Goal: Task Accomplishment & Management: Manage account settings

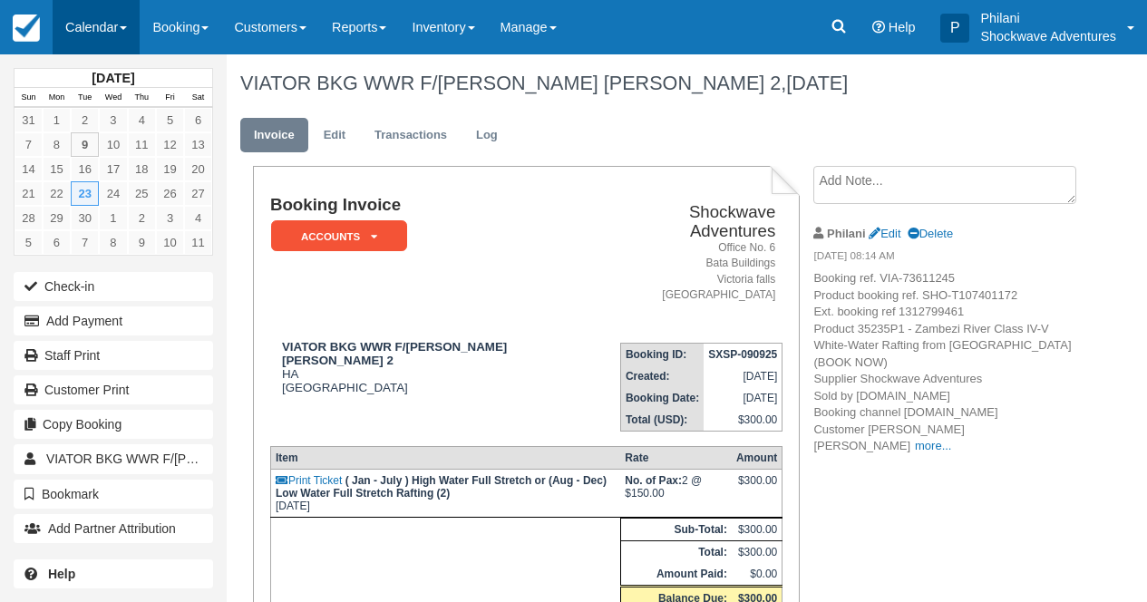
click at [115, 15] on link "Calendar" at bounding box center [96, 27] width 87 height 54
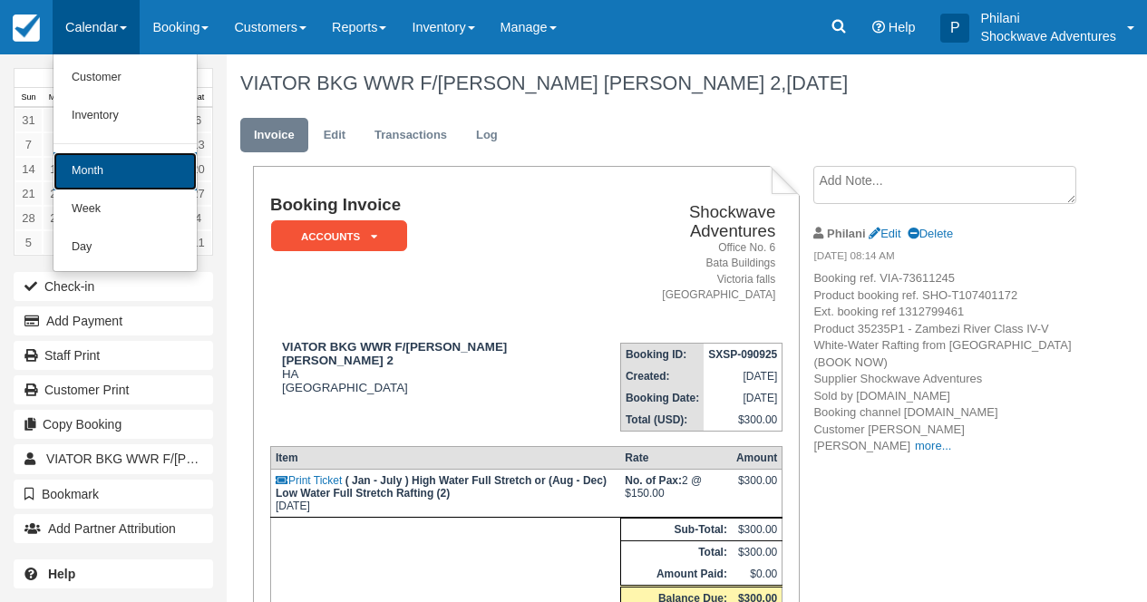
click at [124, 160] on link "Month" at bounding box center [124, 171] width 143 height 38
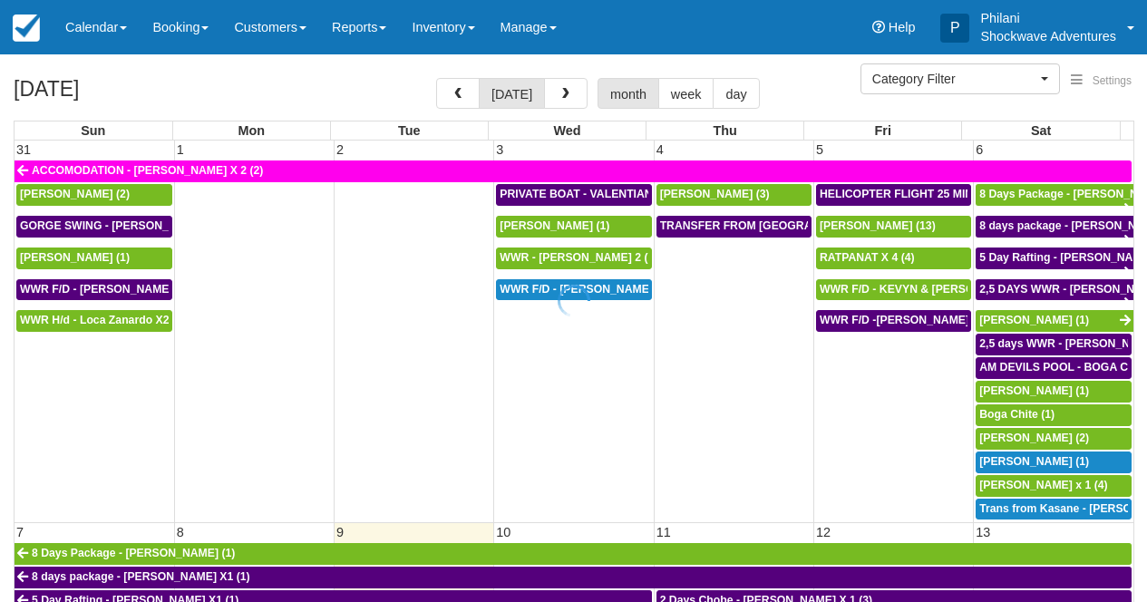
select select
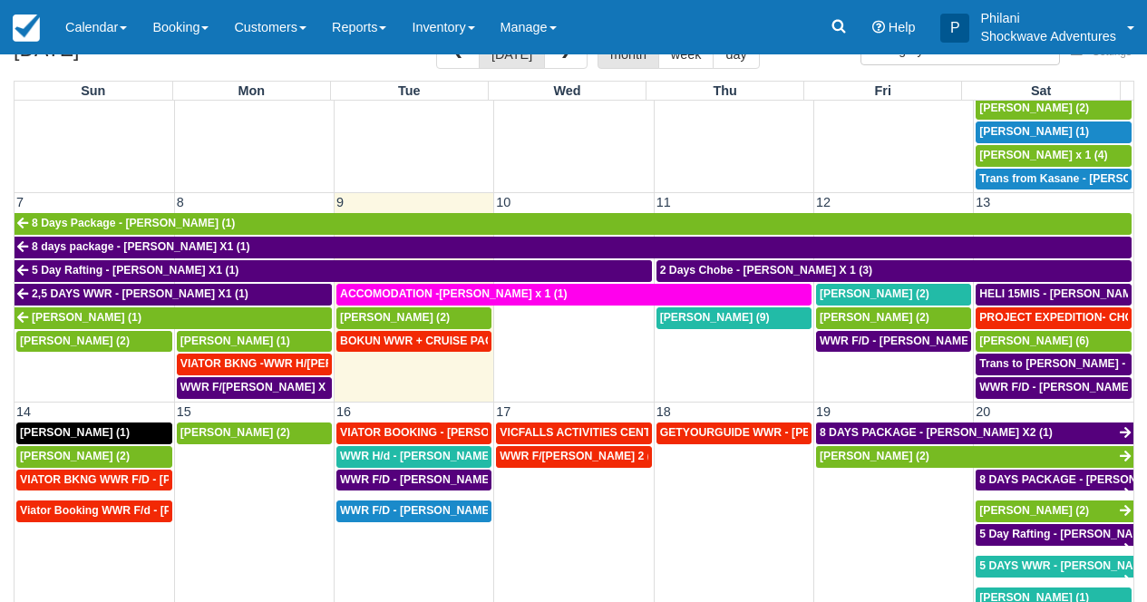
scroll to position [375, 0]
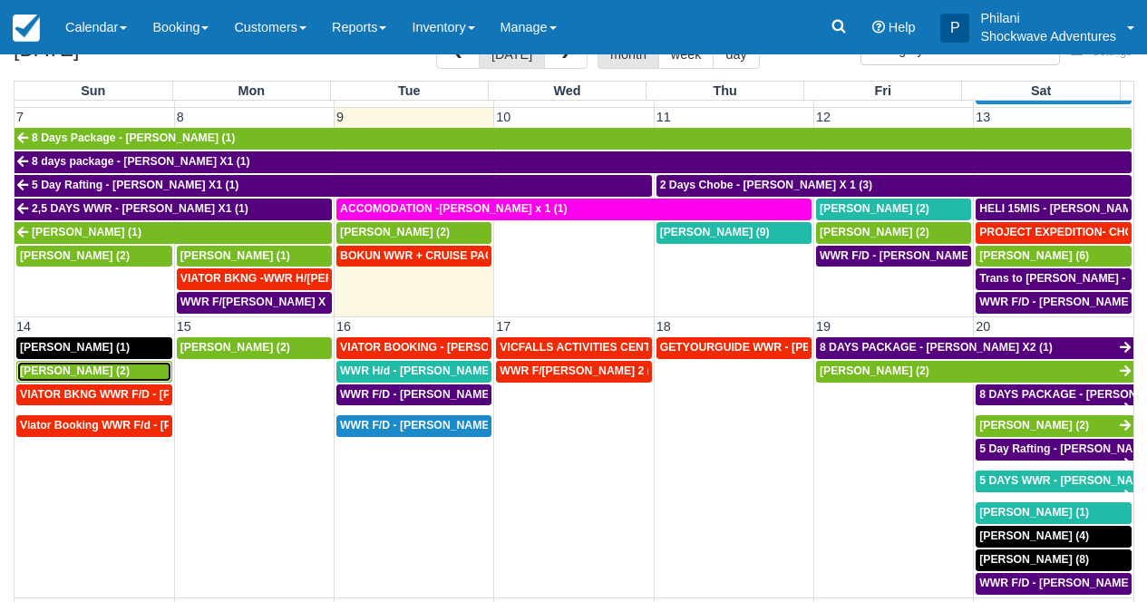
click at [112, 369] on span "Shun Takahashi (2)" at bounding box center [75, 370] width 110 height 13
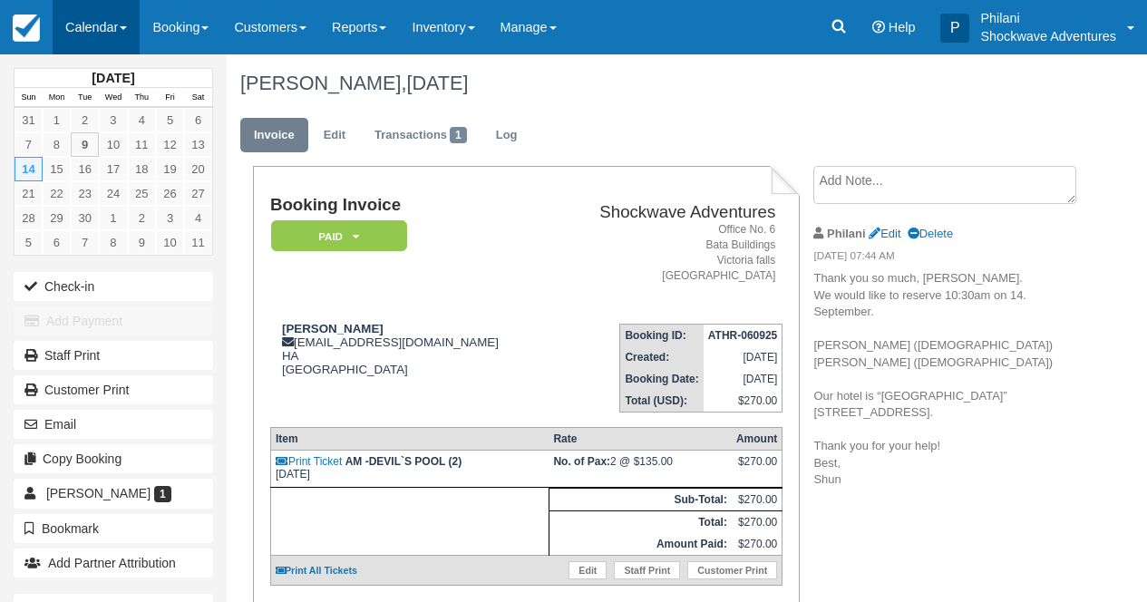
click at [112, 32] on link "Calendar" at bounding box center [96, 27] width 87 height 54
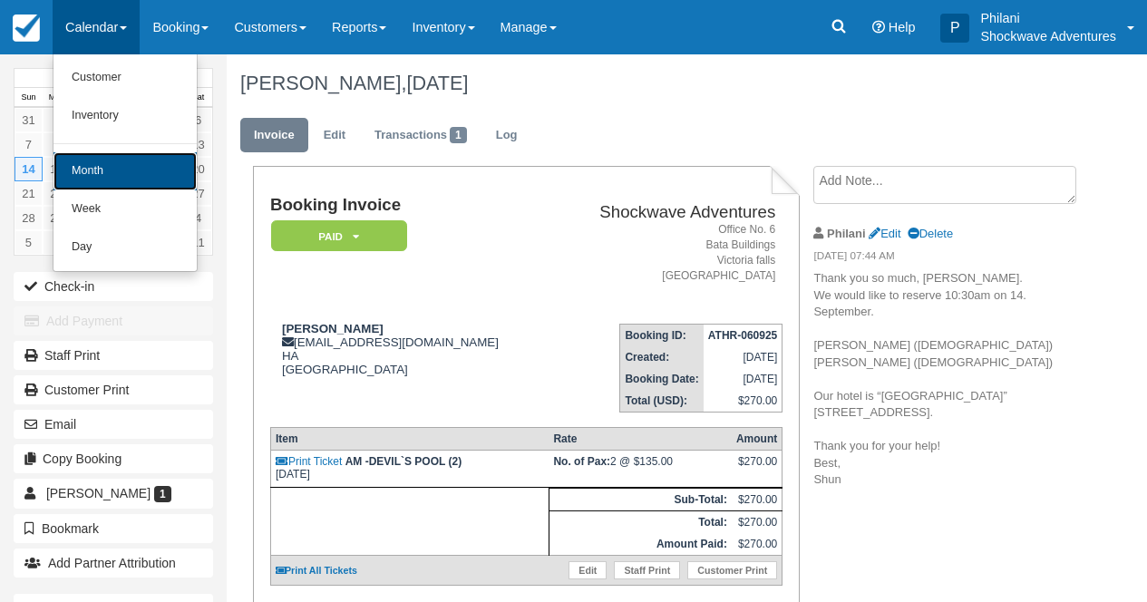
click at [113, 169] on link "Month" at bounding box center [124, 171] width 143 height 38
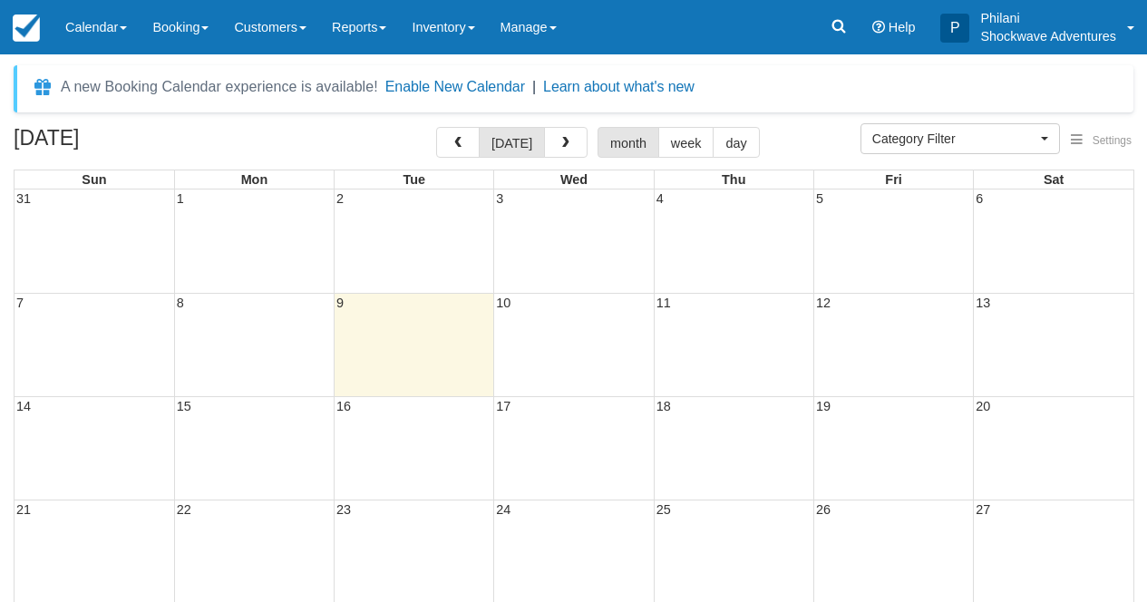
select select
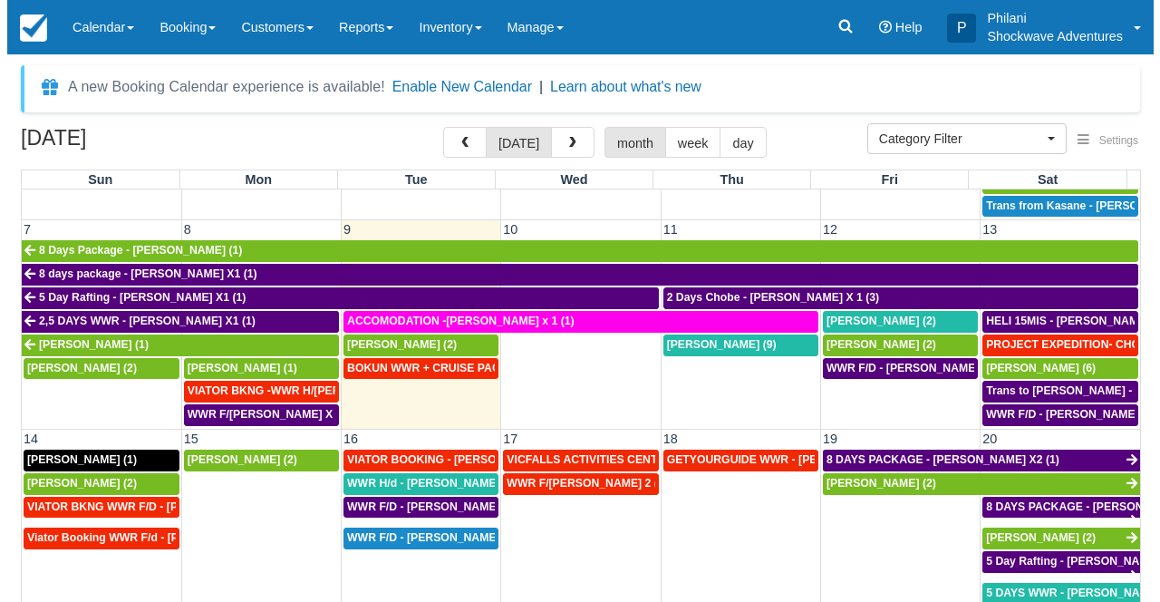
scroll to position [343, 0]
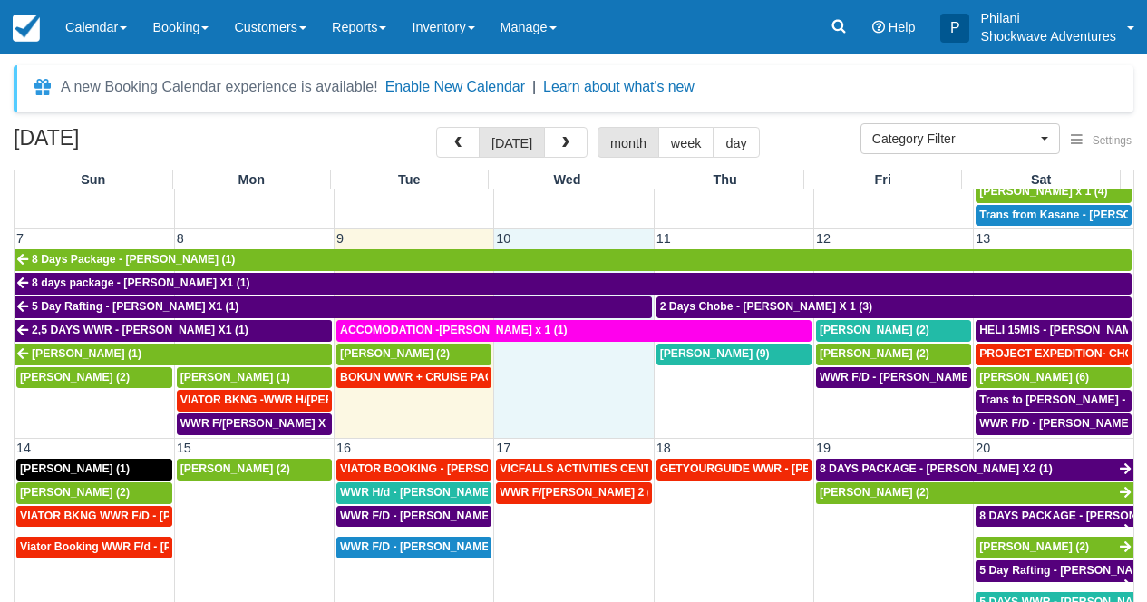
click at [580, 374] on td at bounding box center [574, 390] width 160 height 94
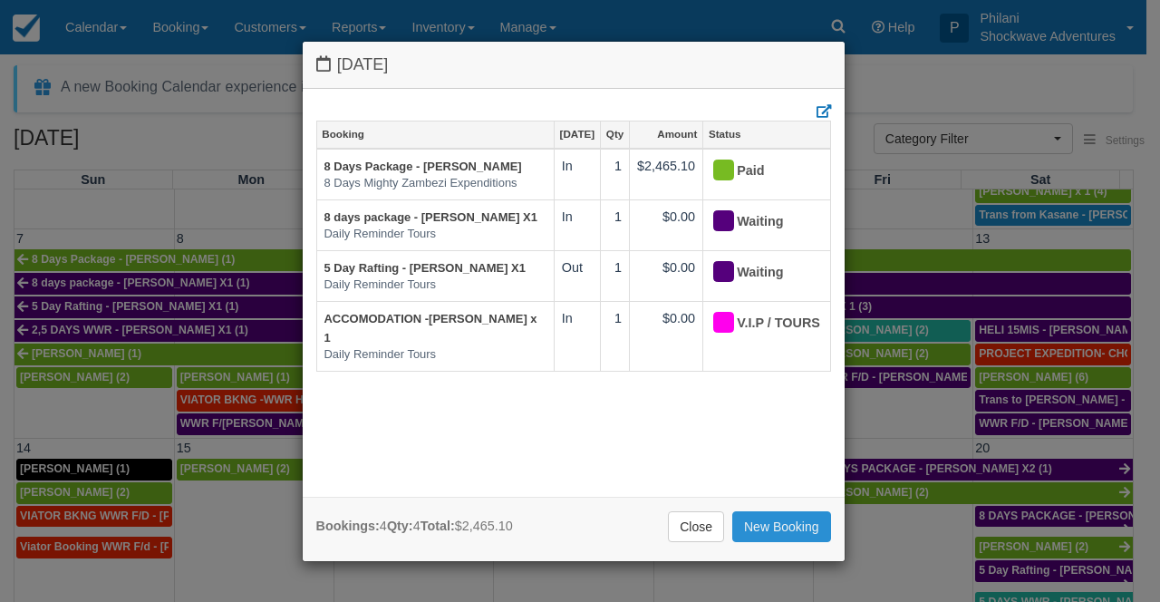
drag, startPoint x: 807, startPoint y: 519, endPoint x: 864, endPoint y: 510, distance: 57.7
click at [809, 519] on link "New Booking" at bounding box center [782, 526] width 99 height 31
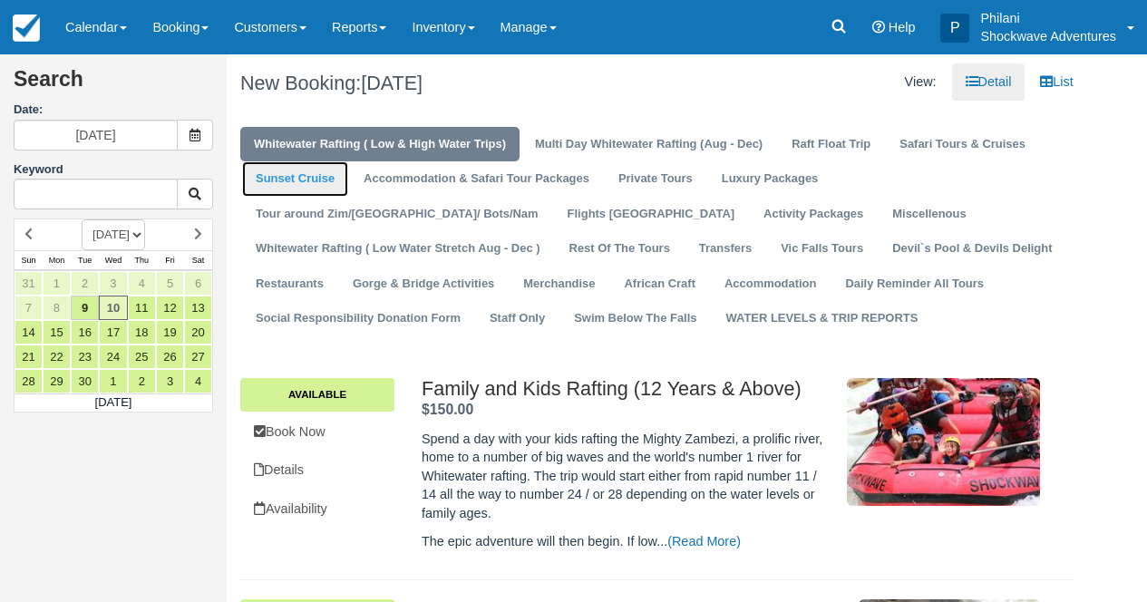
click at [324, 180] on link "Sunset Cruise" at bounding box center [295, 178] width 106 height 35
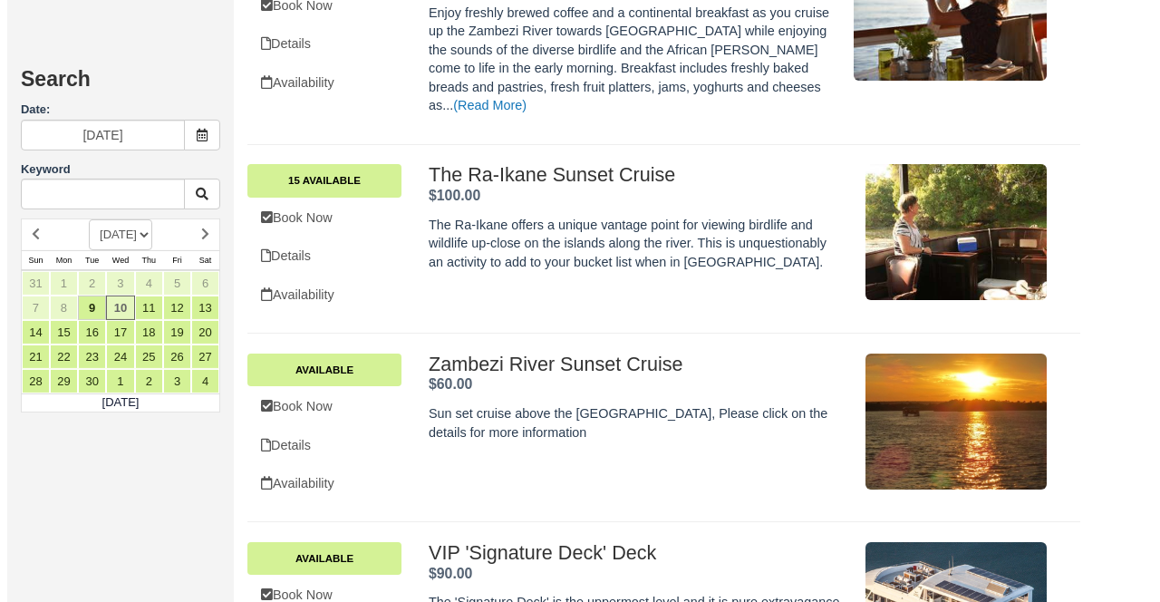
scroll to position [706, 0]
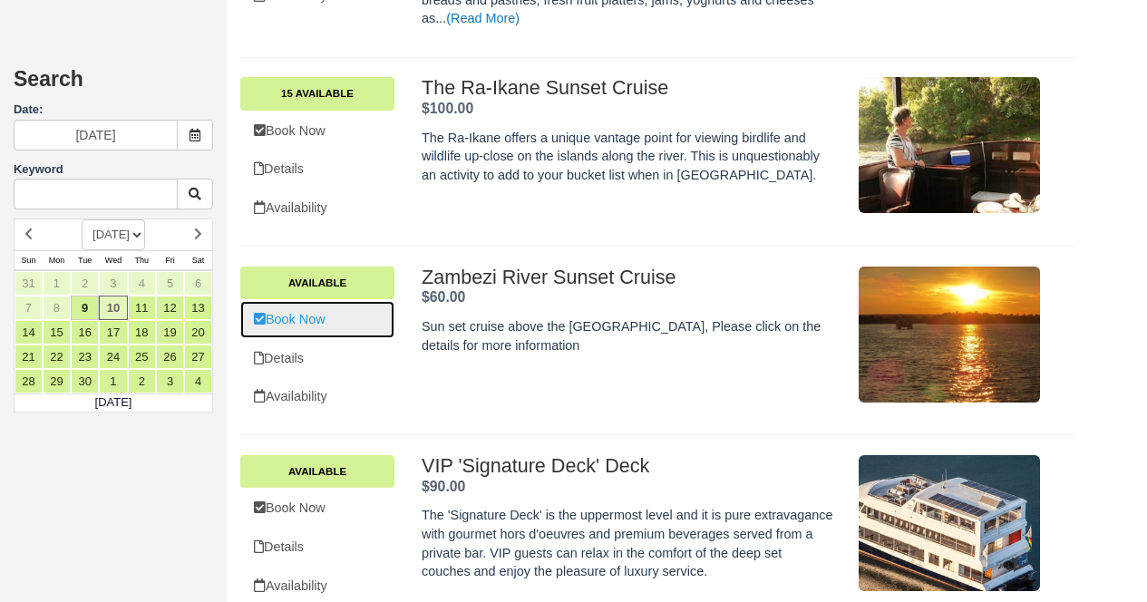
click at [334, 311] on link "Book Now" at bounding box center [317, 319] width 154 height 37
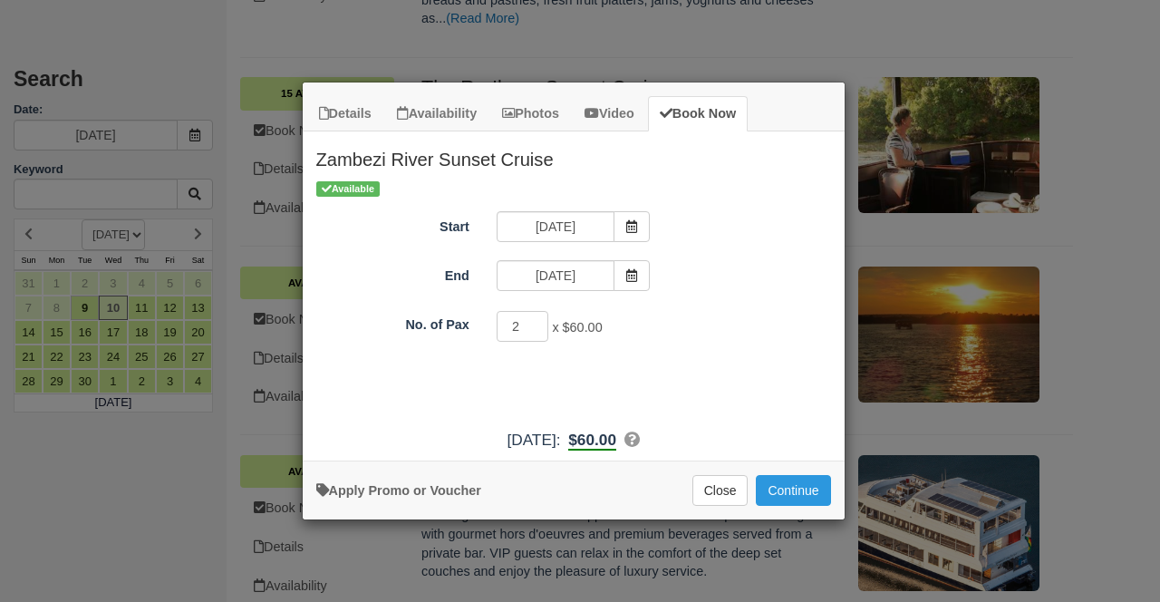
type input "2"
click at [538, 324] on input "2" at bounding box center [523, 326] width 53 height 31
click at [810, 491] on button "Continue" at bounding box center [793, 490] width 74 height 31
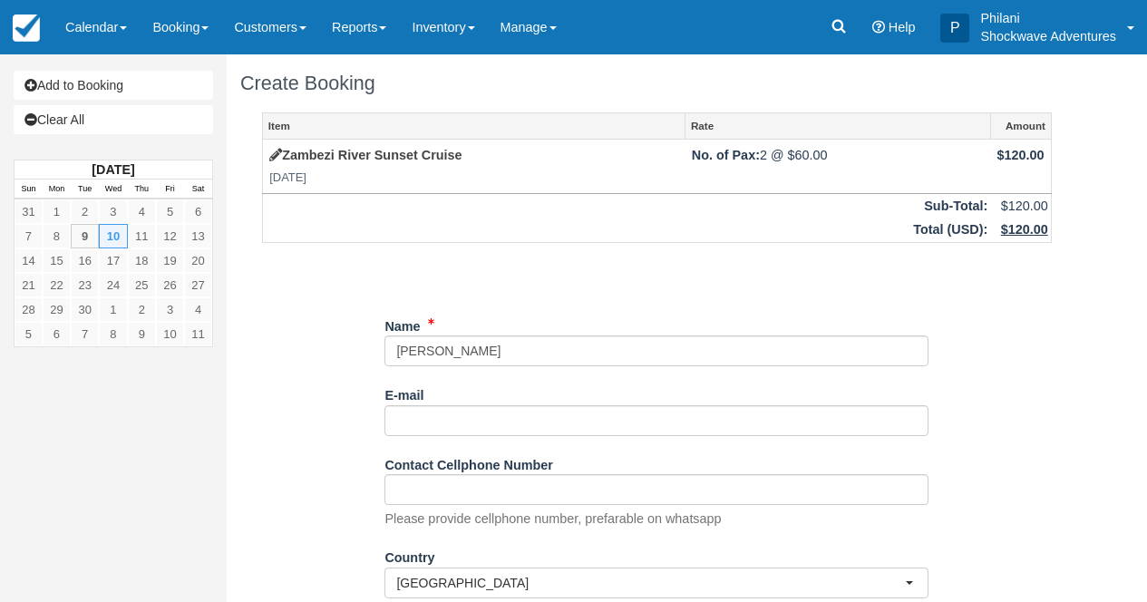
type input "[PERSON_NAME]"
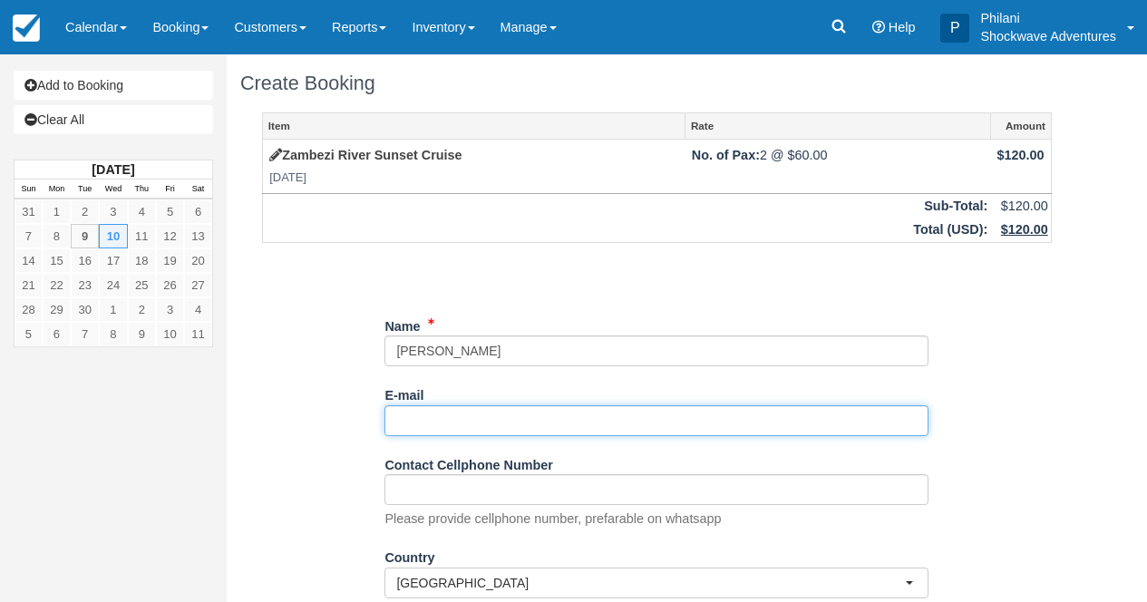
click at [466, 412] on input "E-mail" at bounding box center [656, 420] width 544 height 31
paste input "davidkleiterp@gmail.com"
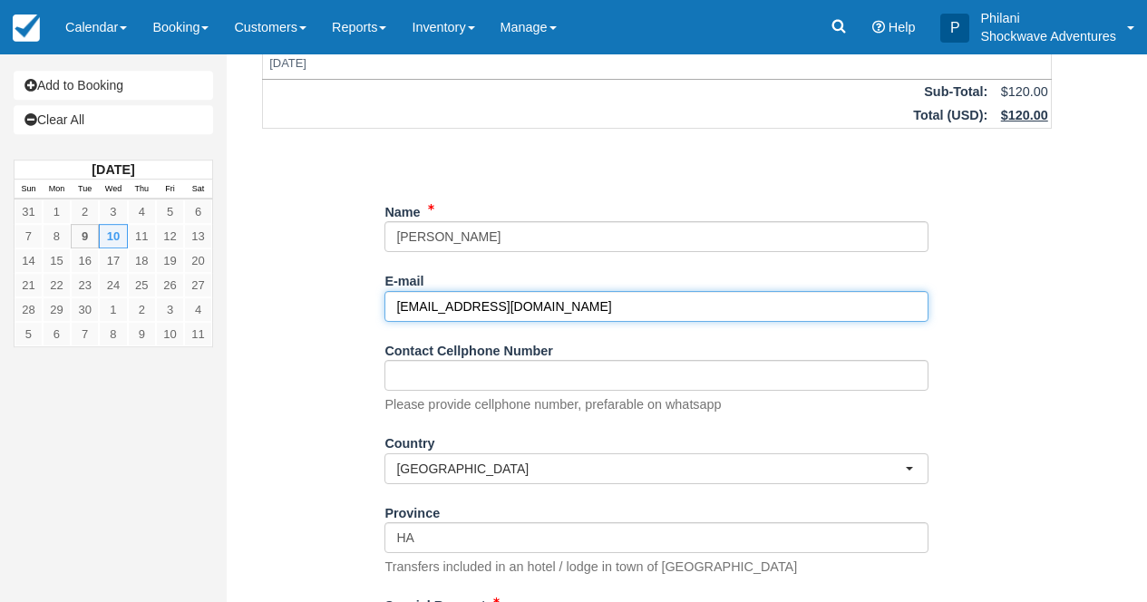
scroll to position [160, 0]
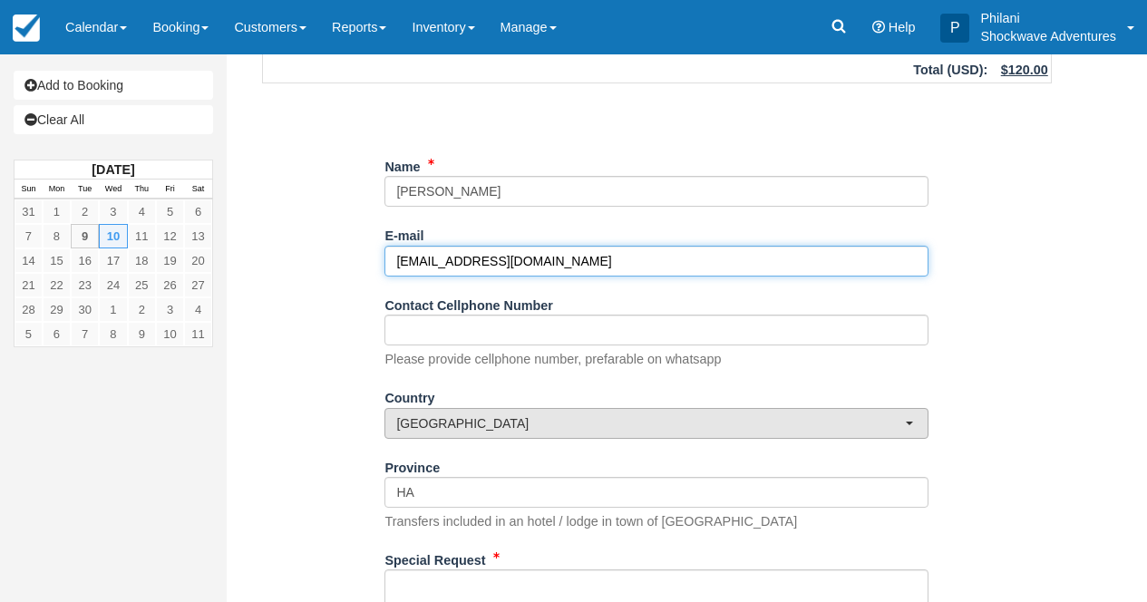
type input "[EMAIL_ADDRESS][DOMAIN_NAME]"
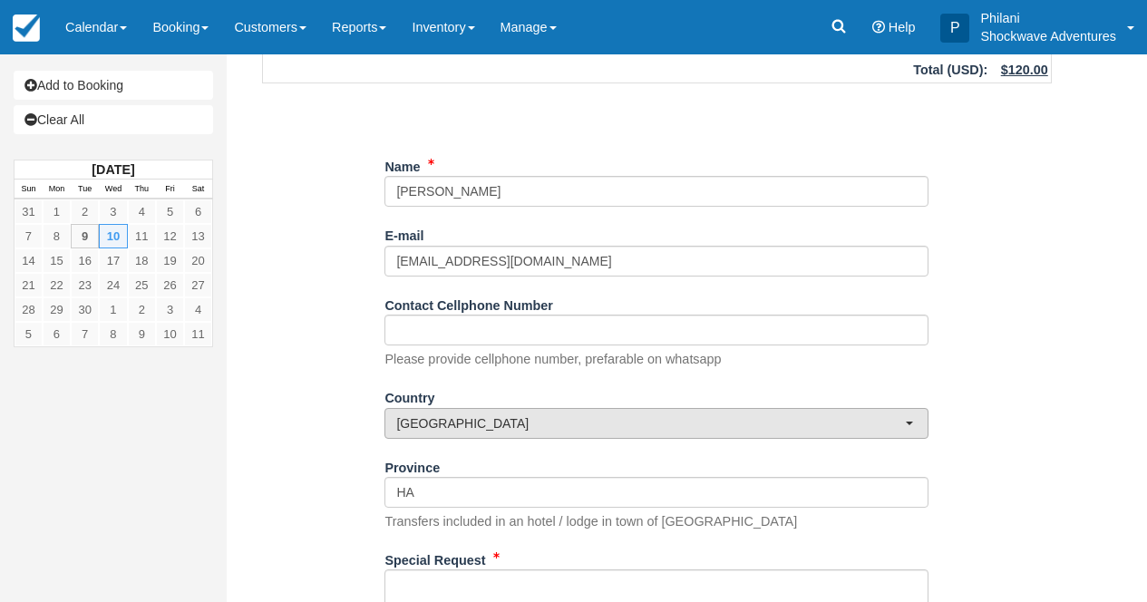
click at [546, 425] on span "[GEOGRAPHIC_DATA]" at bounding box center [650, 423] width 509 height 18
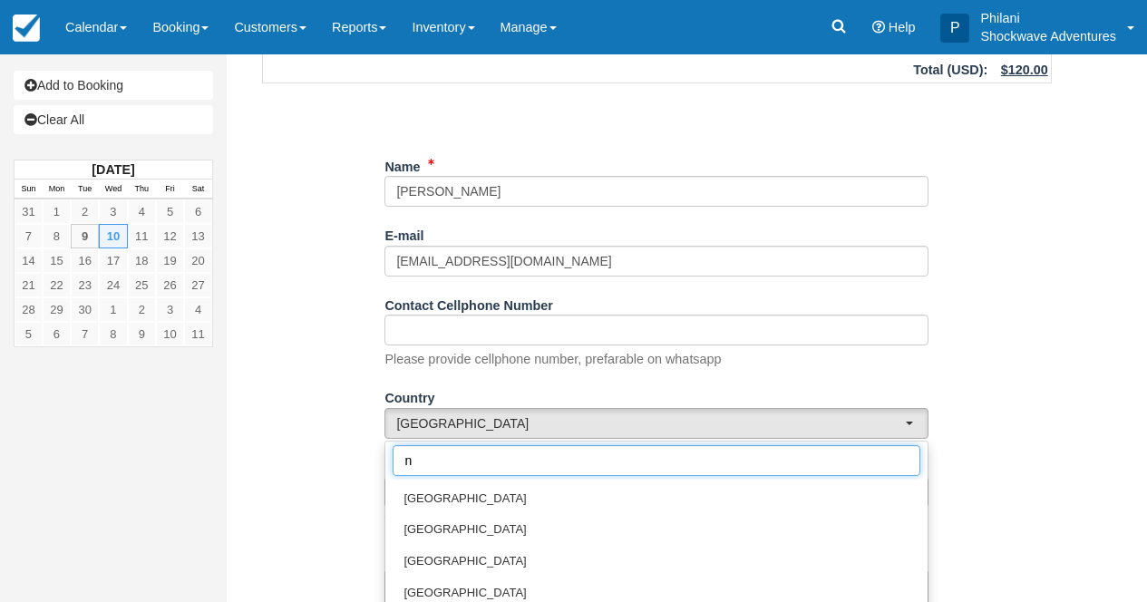
scroll to position [0, 0]
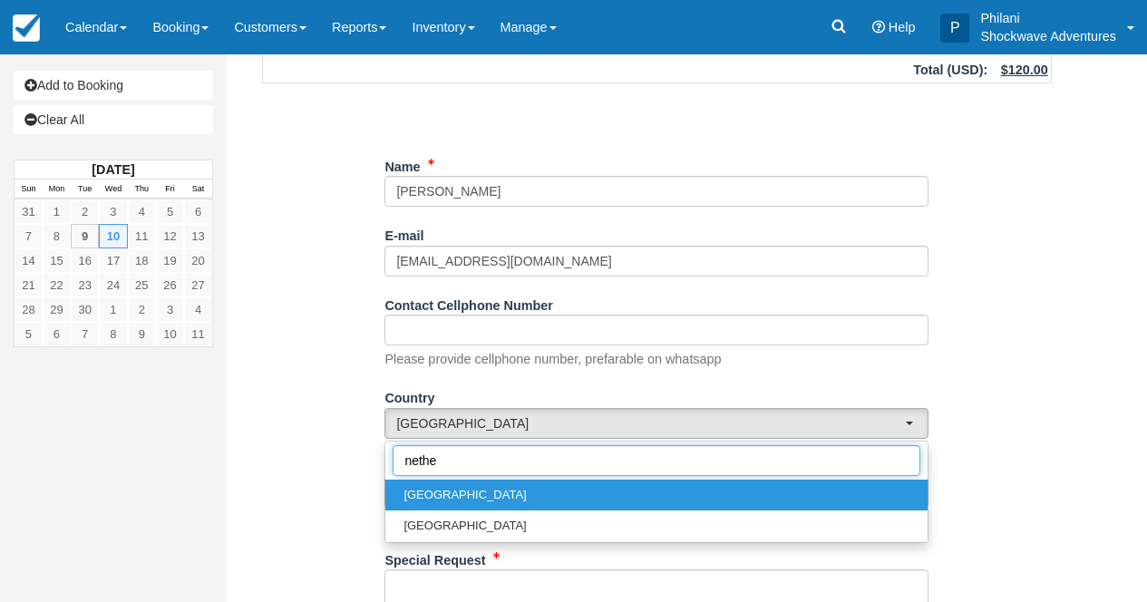
type input "nether"
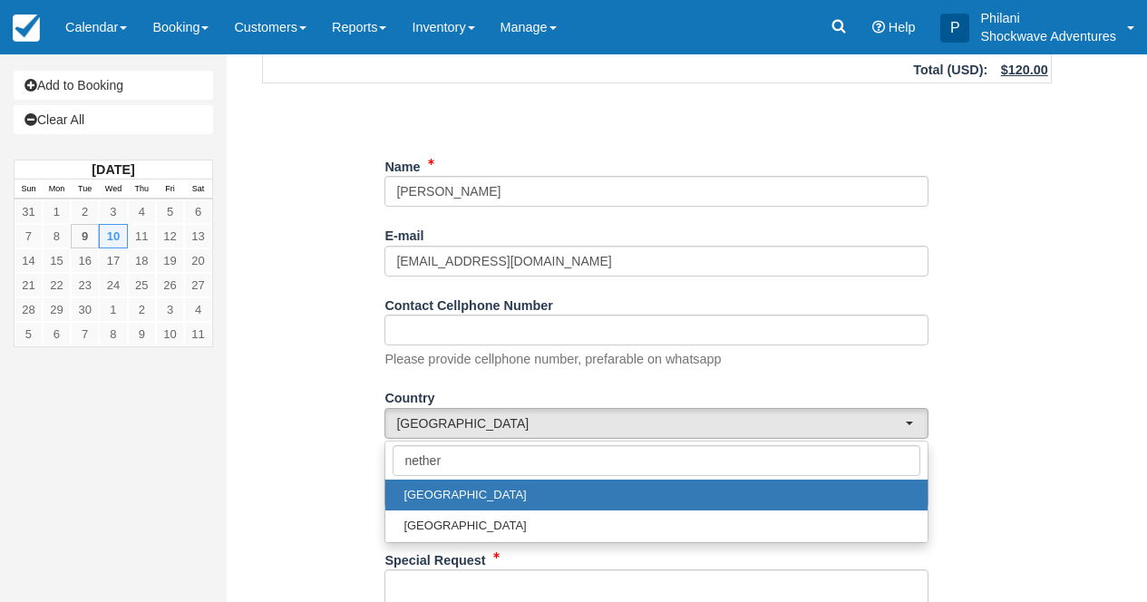
click at [559, 487] on link "[GEOGRAPHIC_DATA]" at bounding box center [656, 496] width 542 height 32
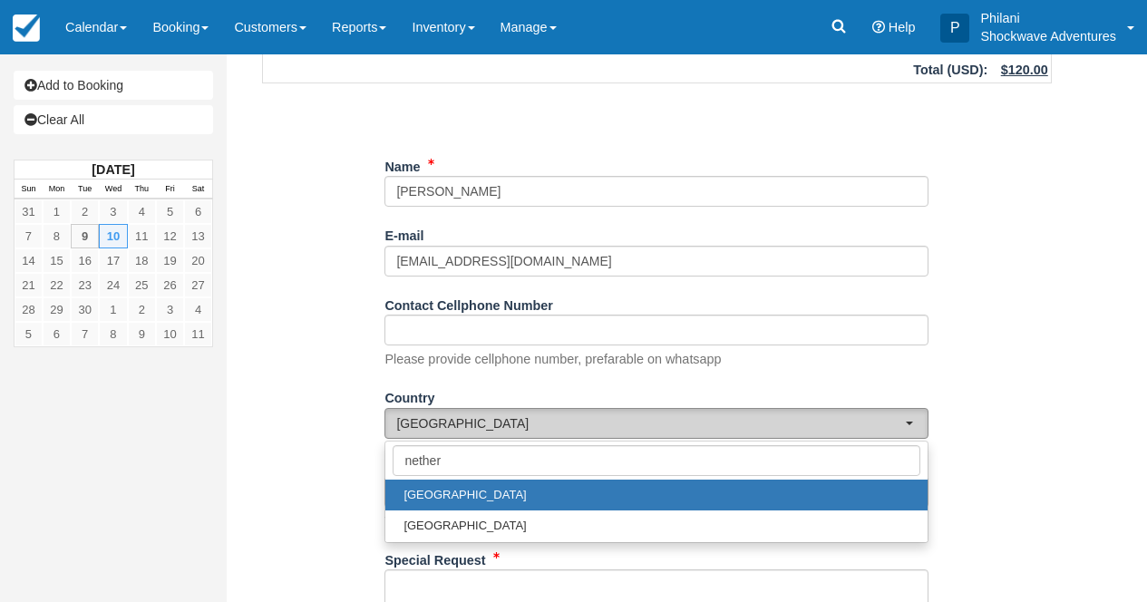
select select "NL"
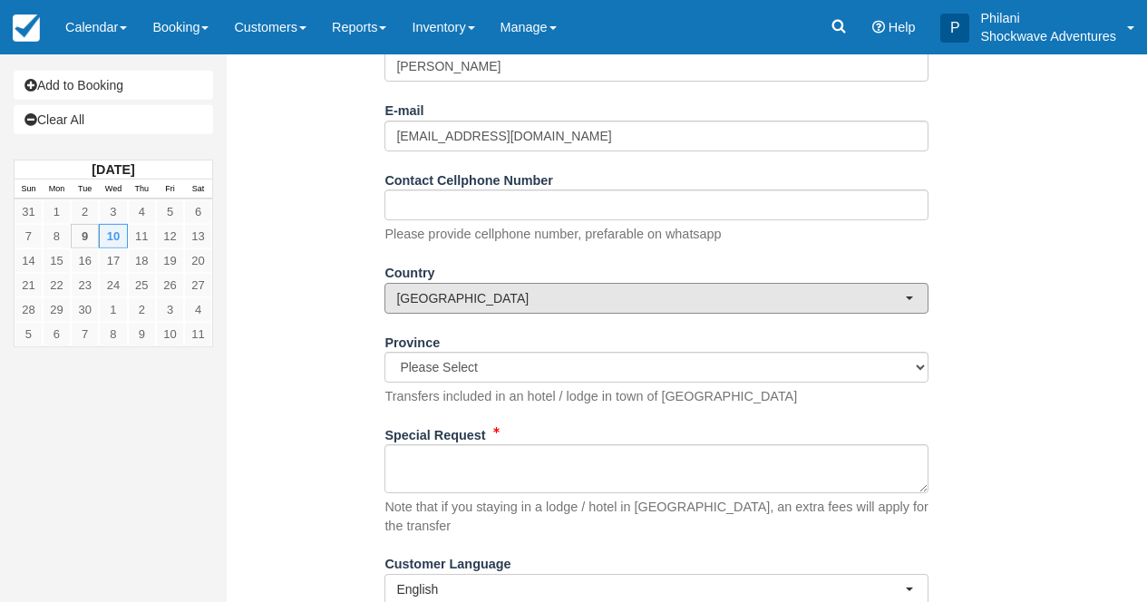
scroll to position [334, 0]
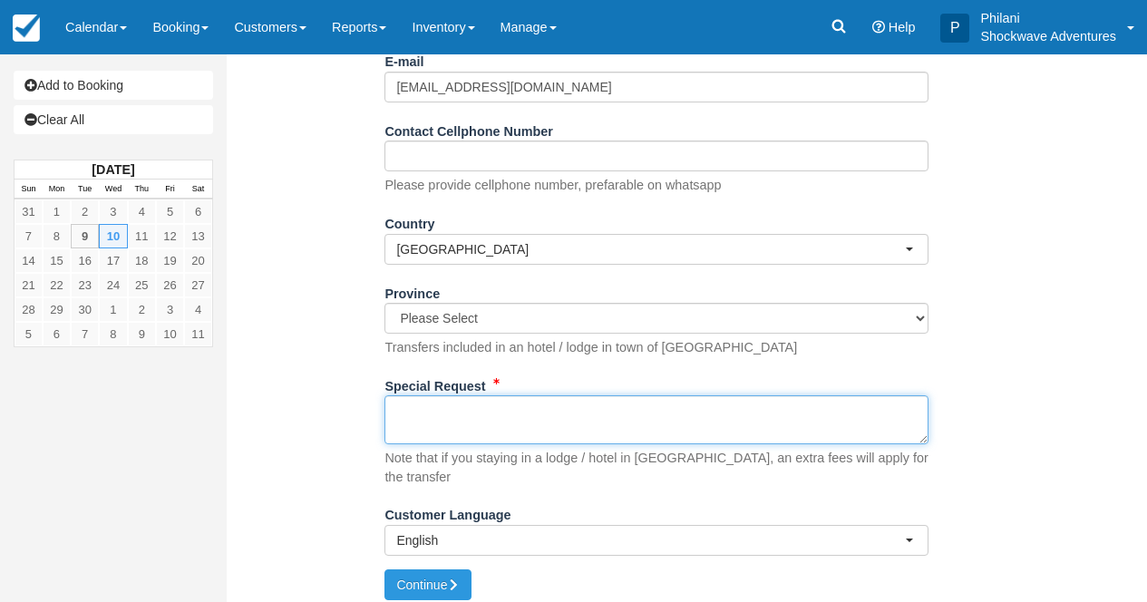
click at [492, 422] on textarea "Special Request" at bounding box center [656, 419] width 544 height 49
click at [485, 426] on textarea "Special Request" at bounding box center [656, 419] width 544 height 49
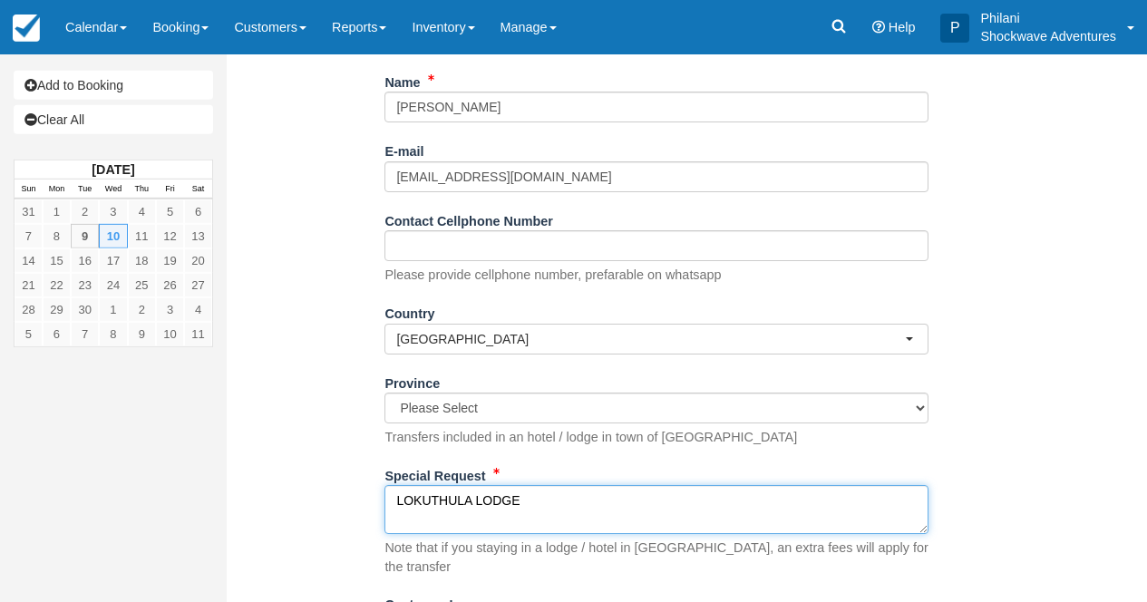
scroll to position [276, 0]
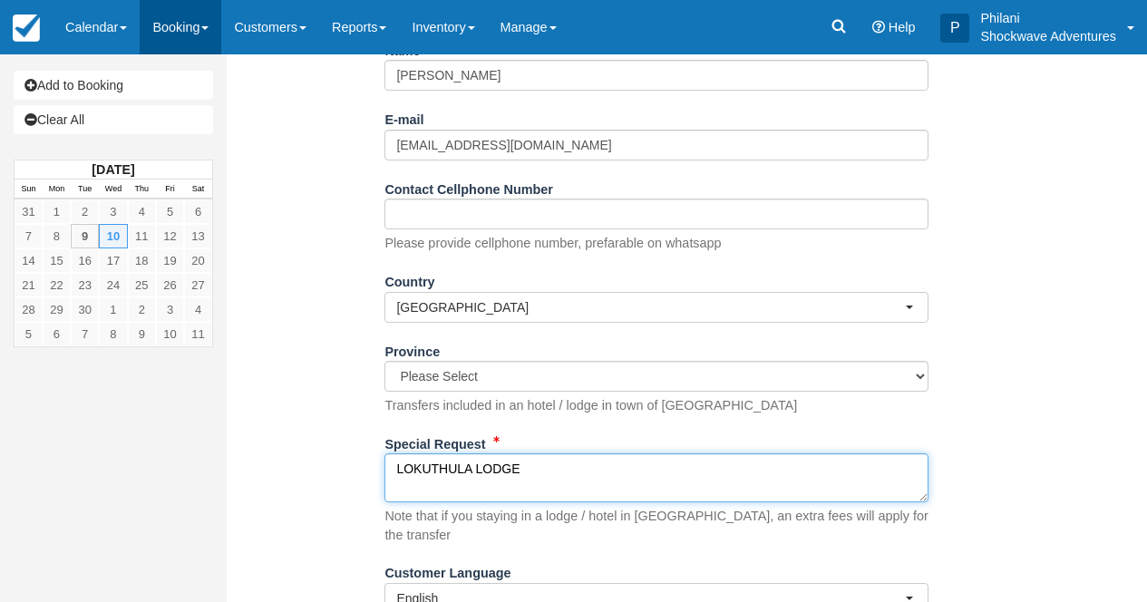
type textarea "LOKUTHULA LODGE"
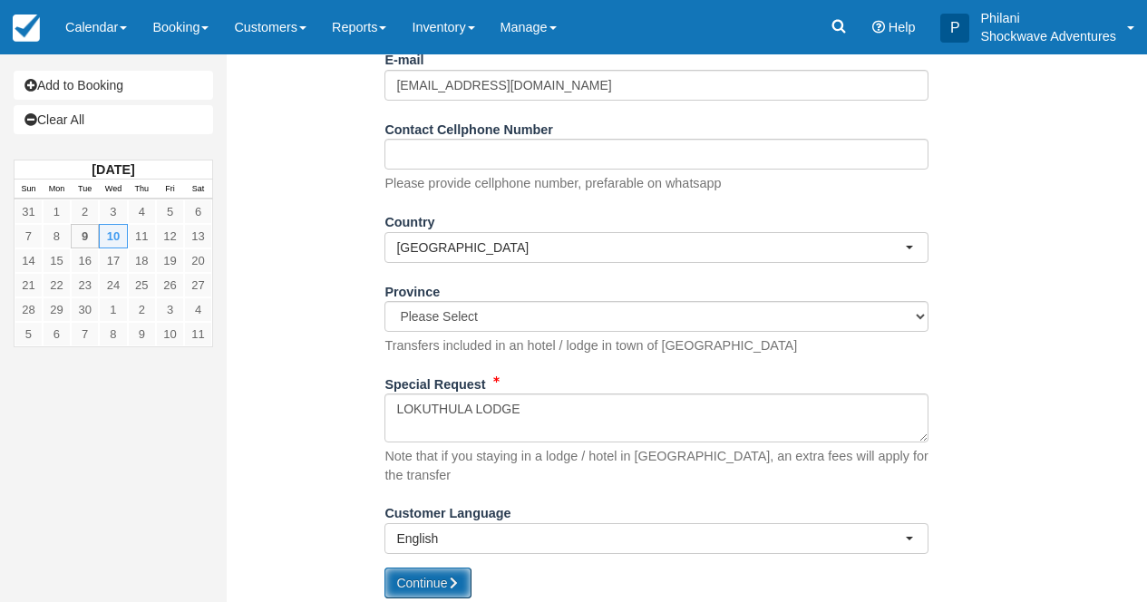
click at [455, 578] on icon "submit" at bounding box center [453, 583] width 13 height 13
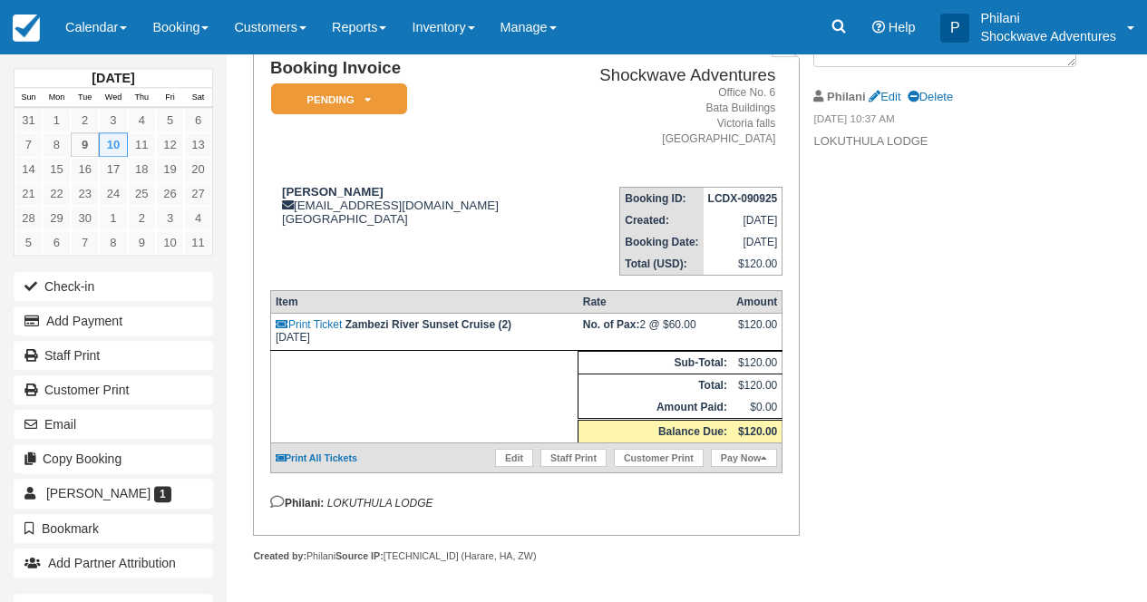
scroll to position [154, 0]
click at [495, 461] on link "Edit" at bounding box center [514, 458] width 38 height 18
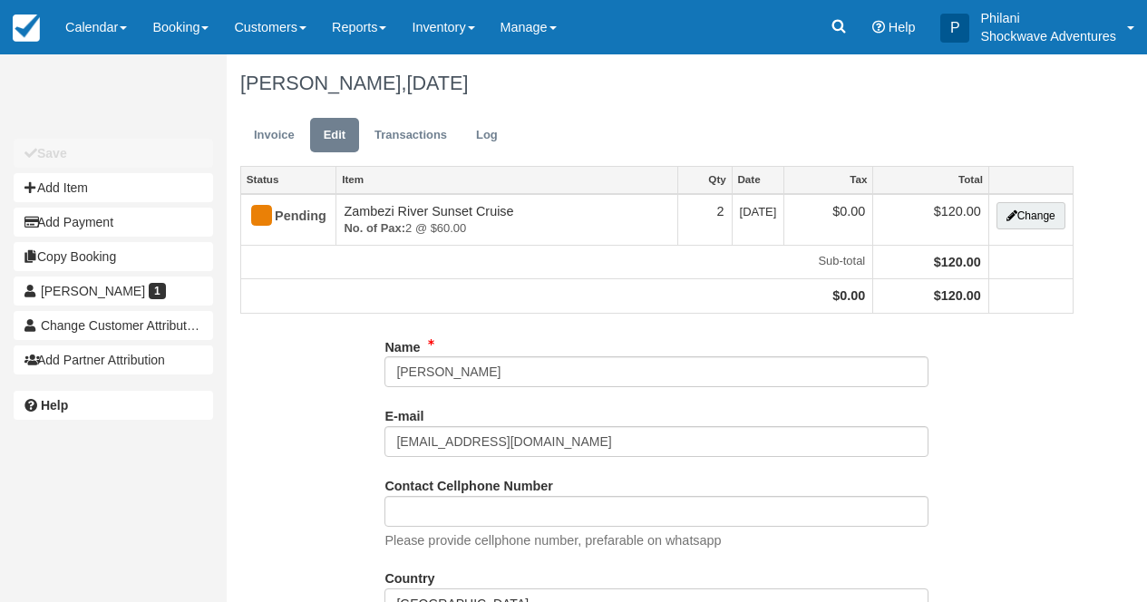
click at [163, 194] on button "Add Item" at bounding box center [113, 187] width 199 height 29
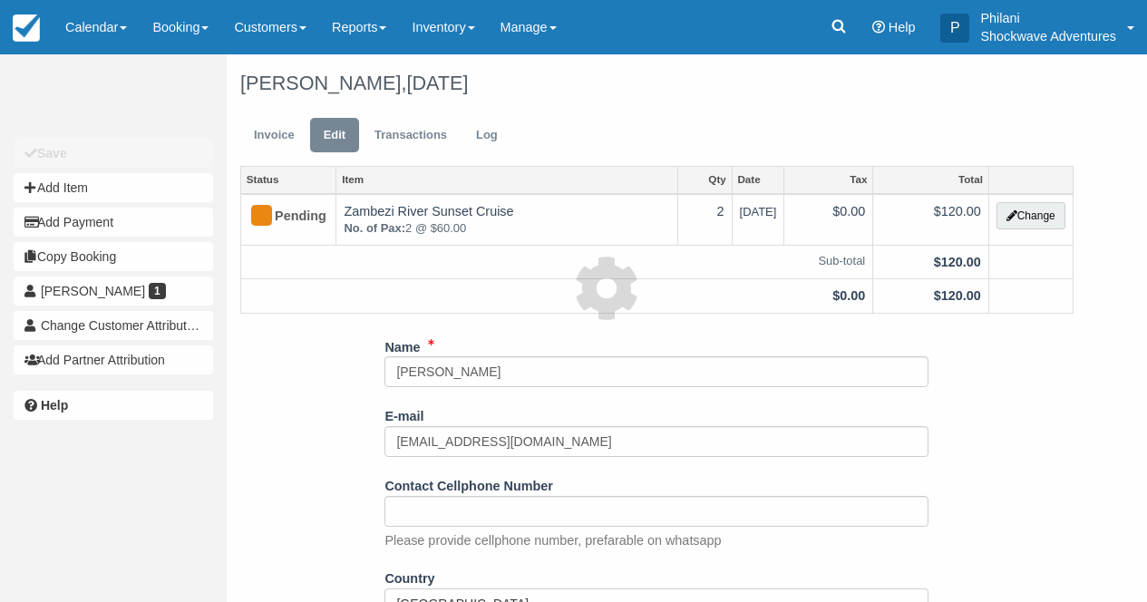
type input "0.00"
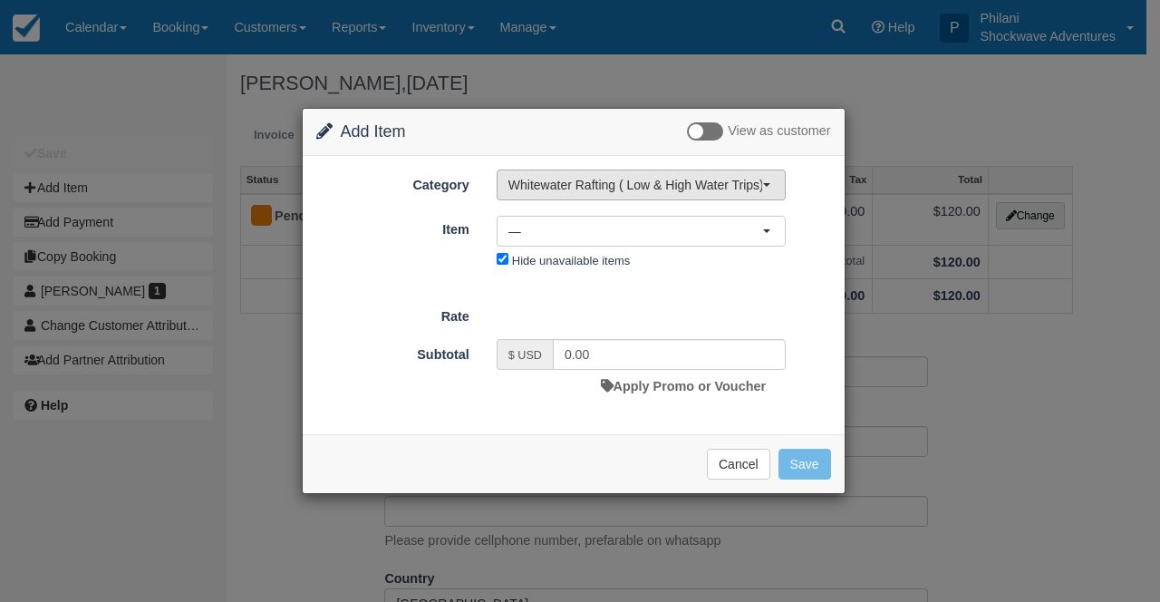
click at [672, 186] on span "Whitewater Rafting ( Low & High Water Trips)" at bounding box center [636, 185] width 254 height 18
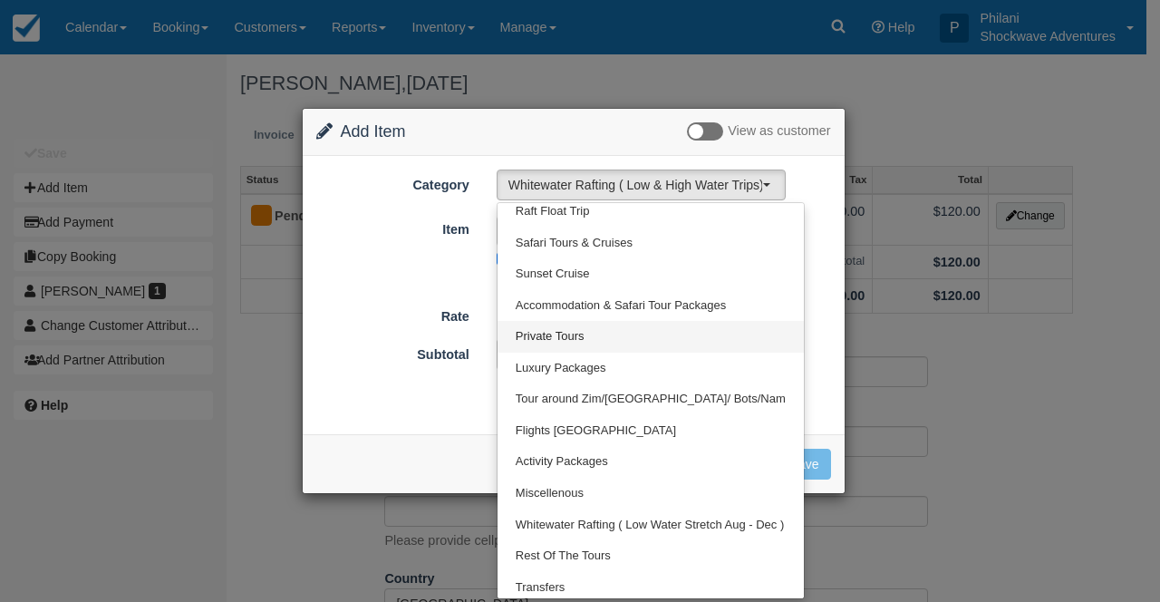
scroll to position [55, 0]
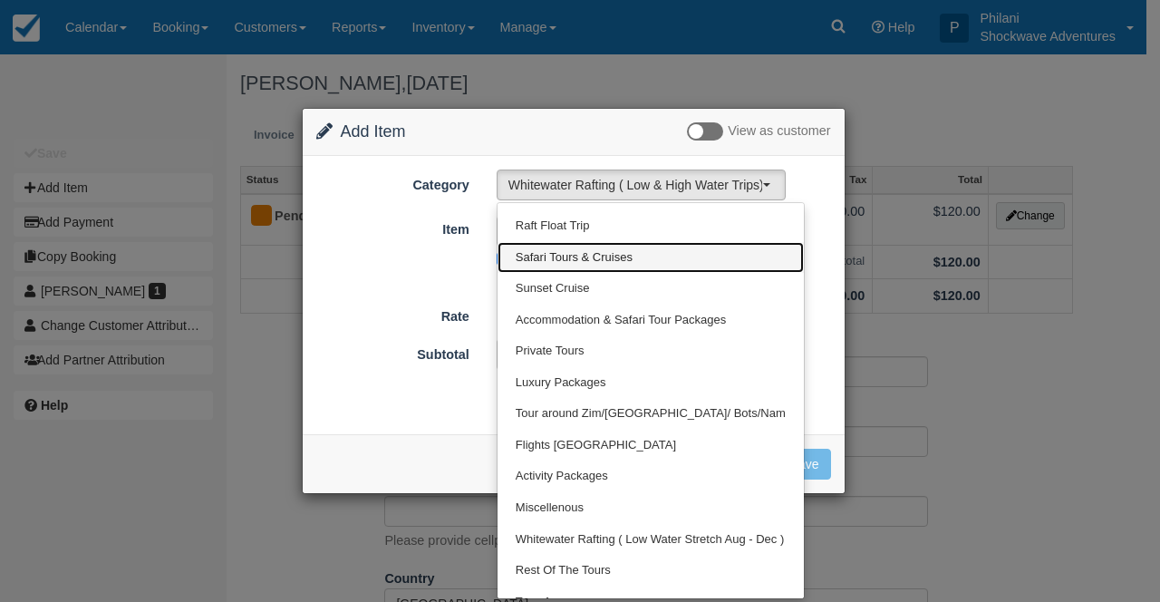
click at [641, 261] on link "Safari Tours & Cruises" at bounding box center [651, 258] width 306 height 32
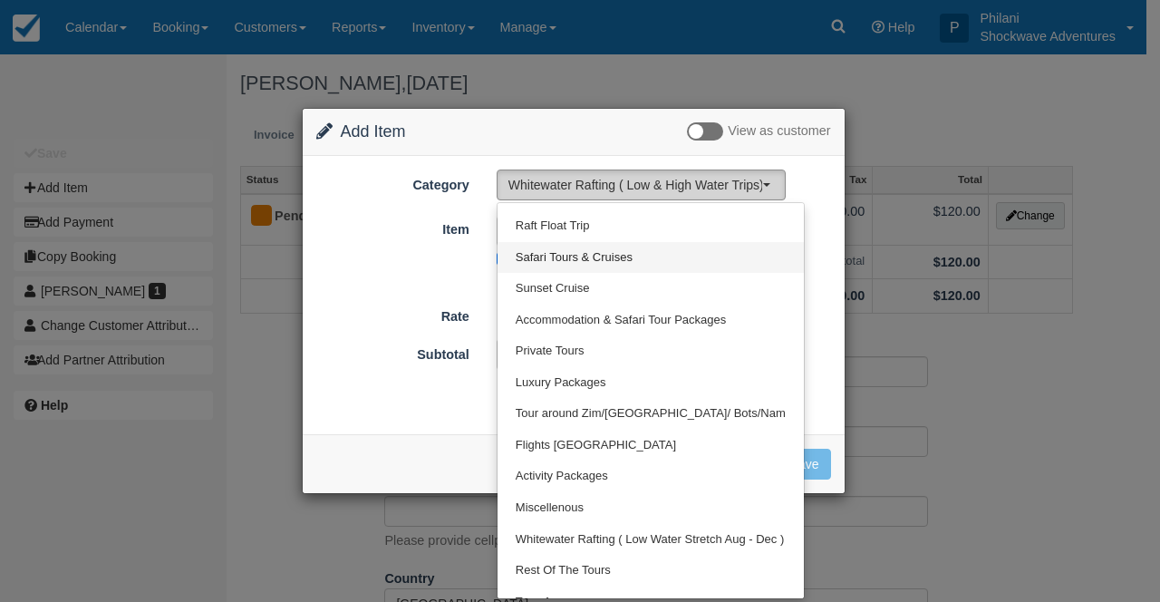
select select "30"
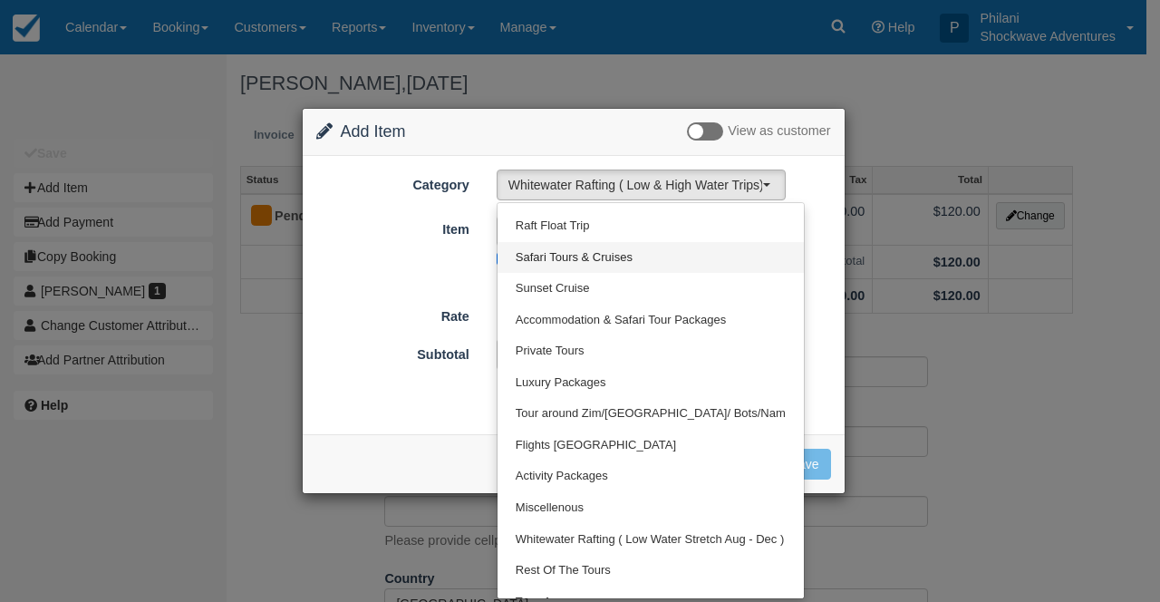
click at [0, 0] on icon at bounding box center [0, 0] width 0 height 0
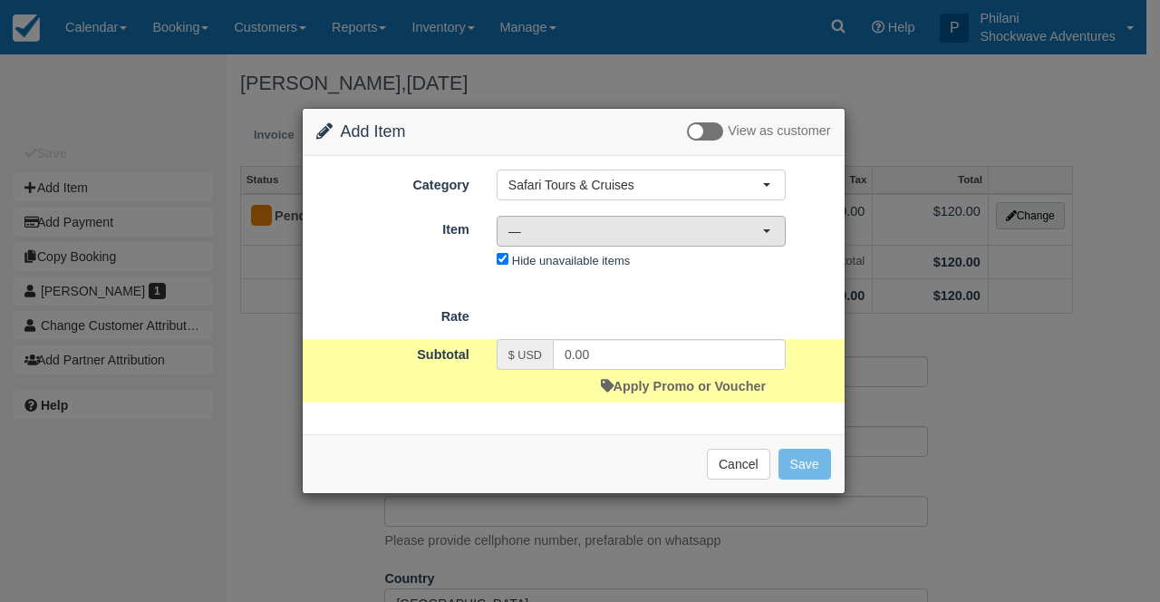
click at [691, 227] on span "—" at bounding box center [636, 231] width 254 height 18
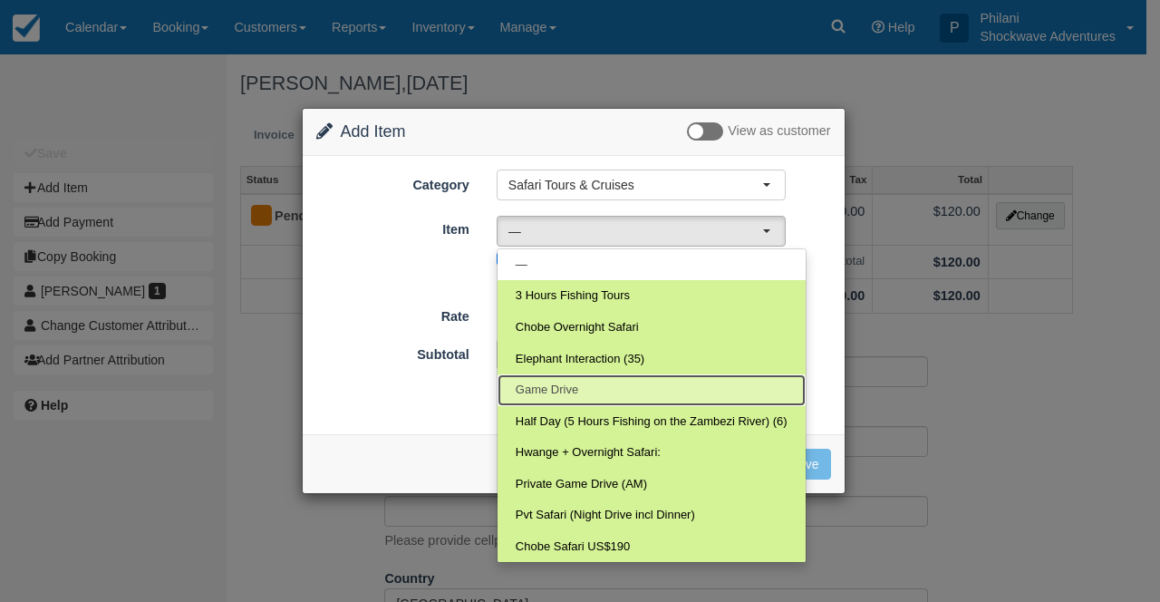
click at [696, 375] on link "Game Drive" at bounding box center [652, 390] width 308 height 32
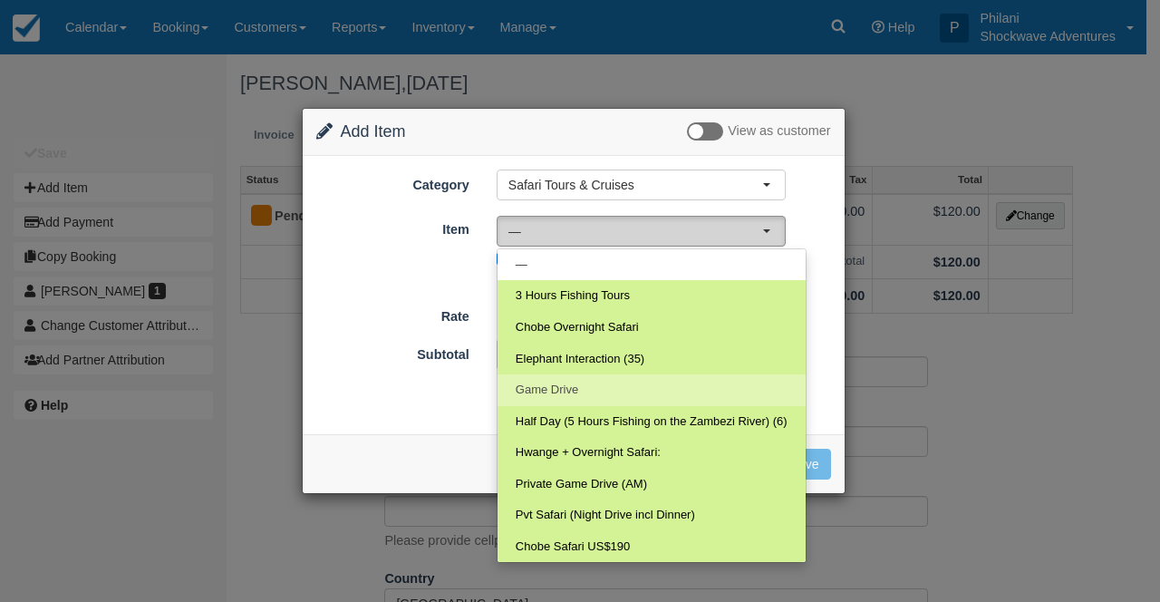
select select "171"
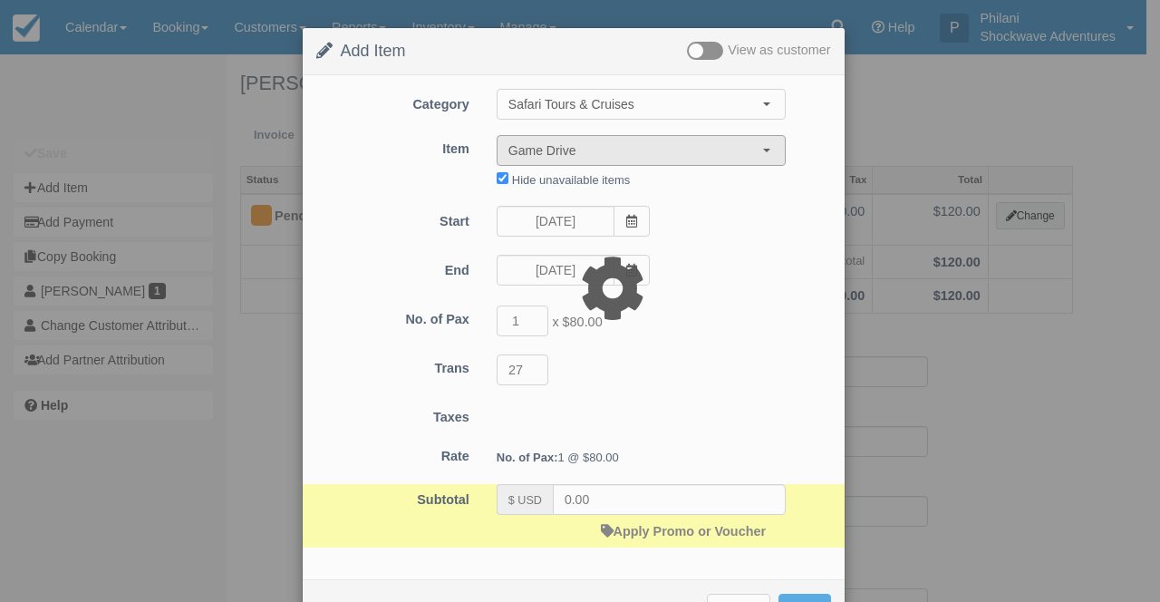
type input "80.00"
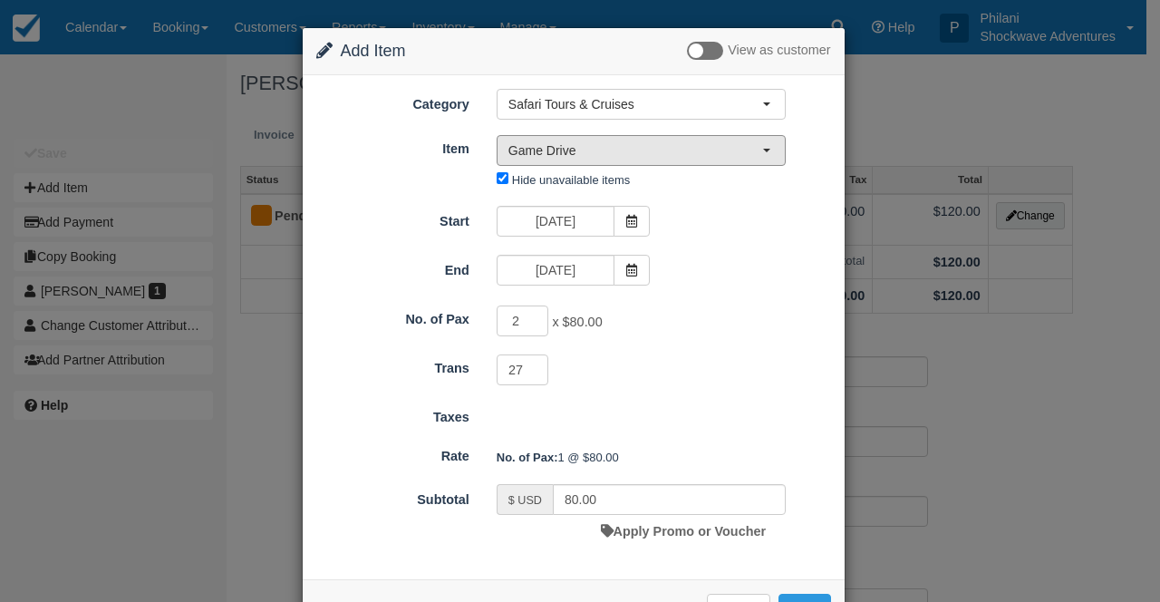
type input "2"
click at [531, 317] on input "2" at bounding box center [523, 321] width 53 height 31
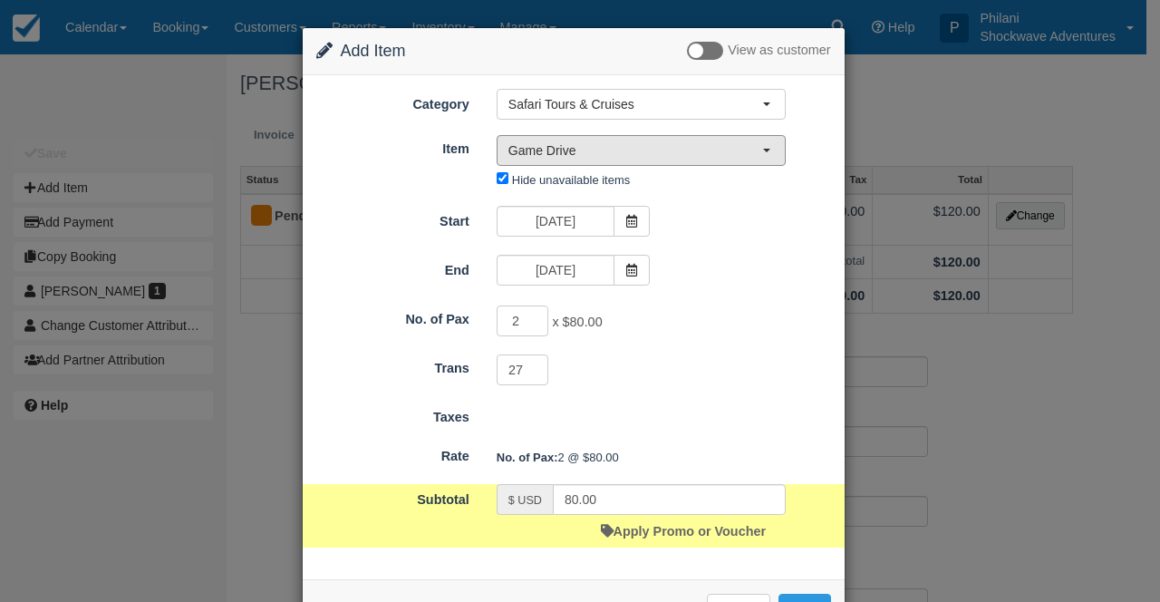
type input "160.00"
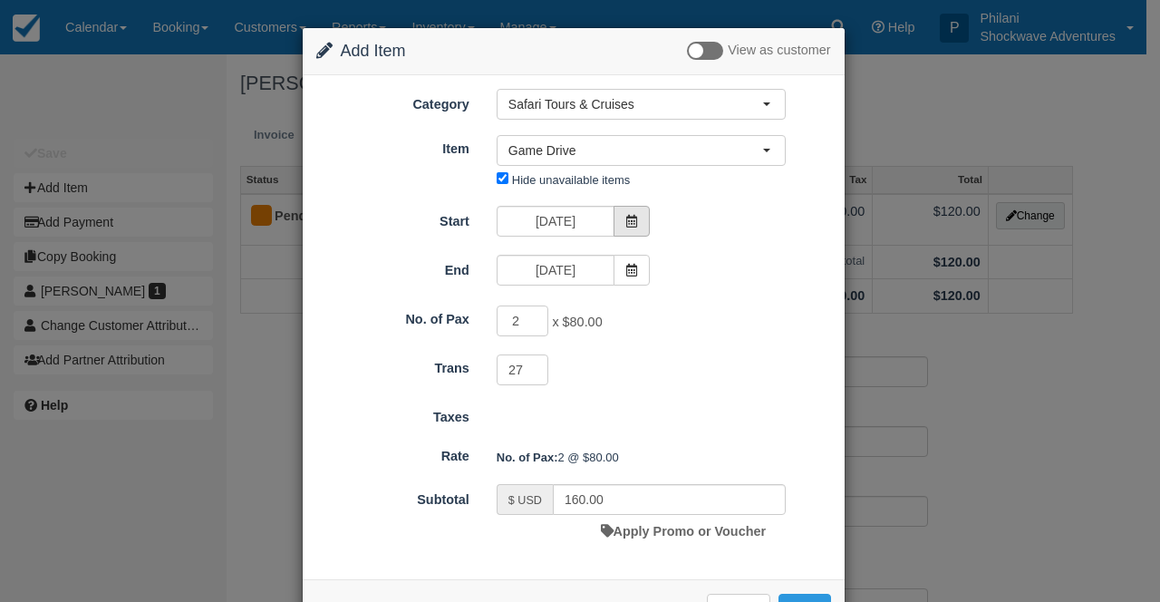
click at [623, 213] on span at bounding box center [632, 221] width 36 height 31
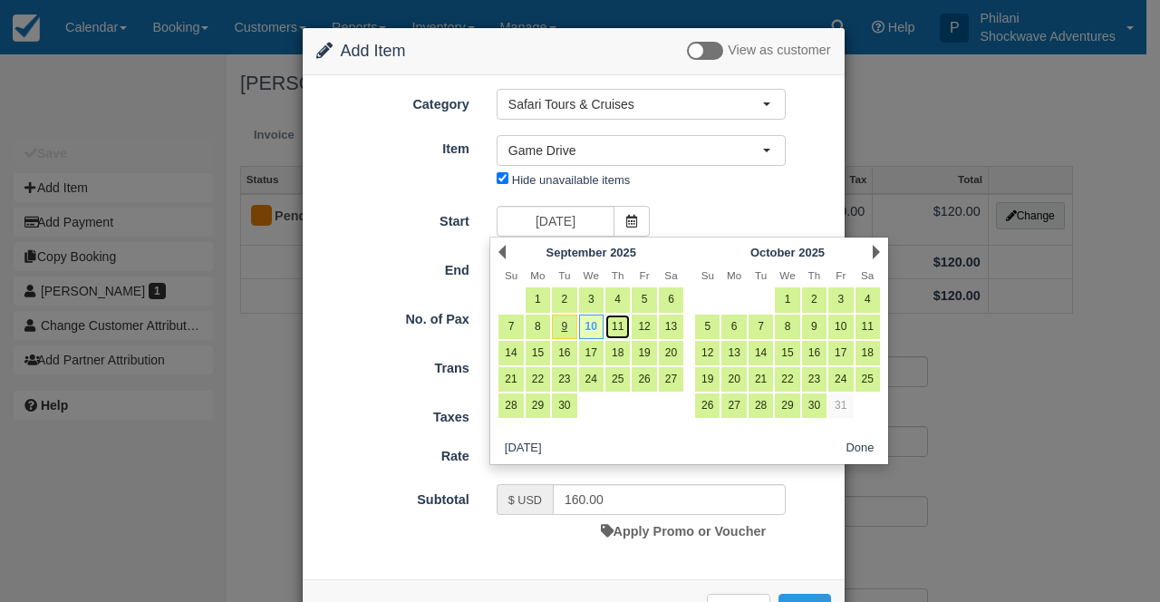
drag, startPoint x: 615, startPoint y: 328, endPoint x: 686, endPoint y: 360, distance: 78.3
click at [615, 328] on link "11" at bounding box center [618, 327] width 24 height 24
type input "09/11/25"
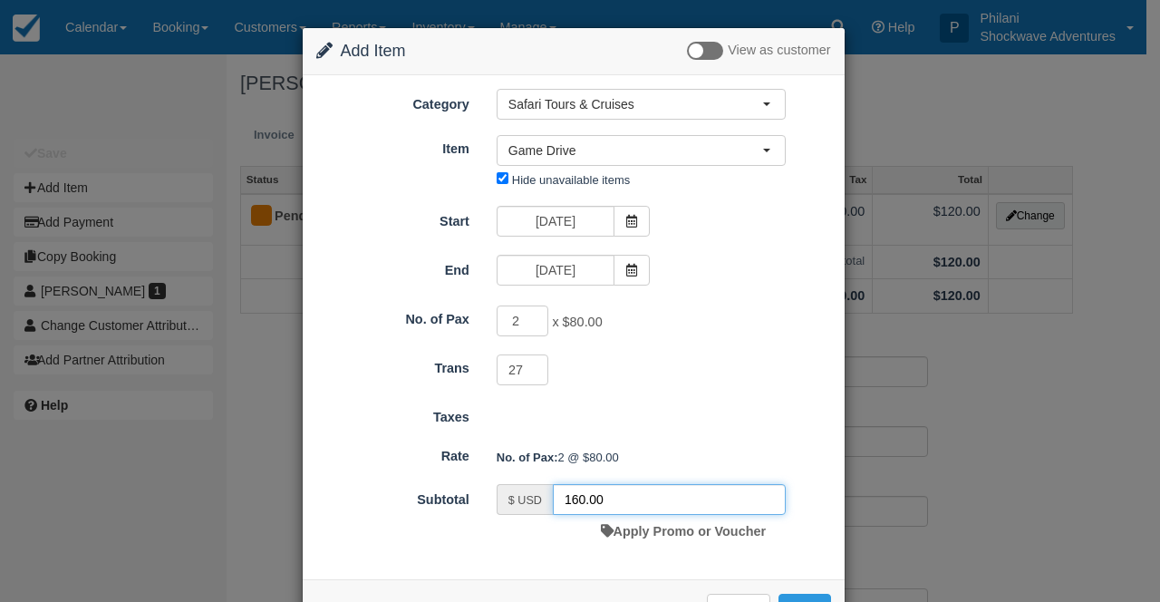
click at [575, 503] on input "160.00" at bounding box center [669, 499] width 233 height 31
drag, startPoint x: 587, startPoint y: 495, endPoint x: 589, endPoint y: 542, distance: 47.2
click at [587, 496] on input "1440.00" at bounding box center [669, 499] width 233 height 31
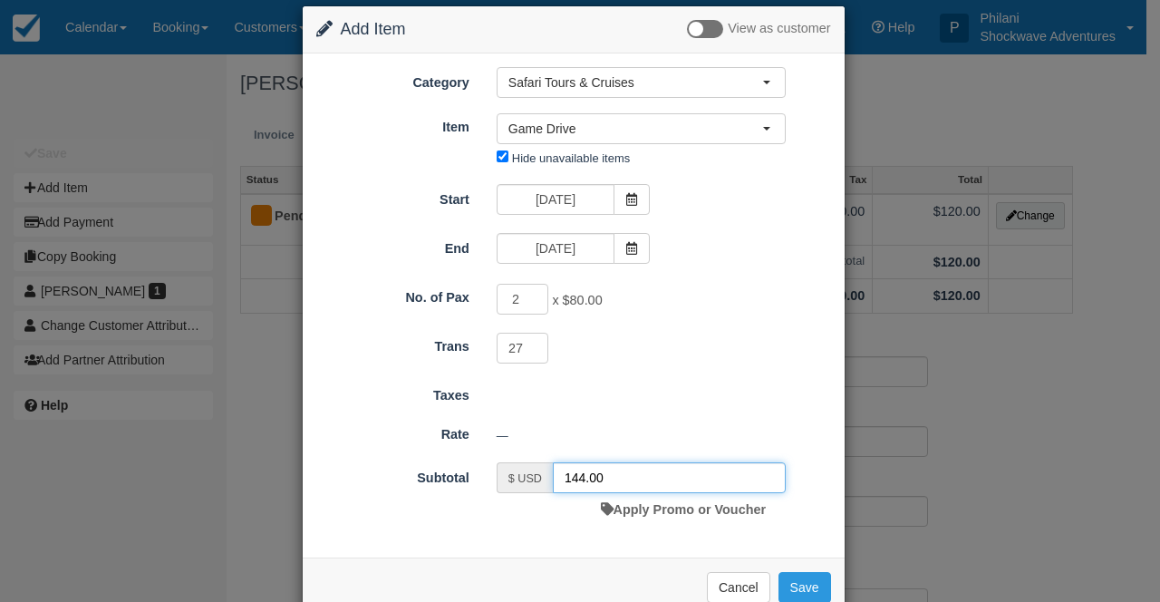
scroll to position [33, 0]
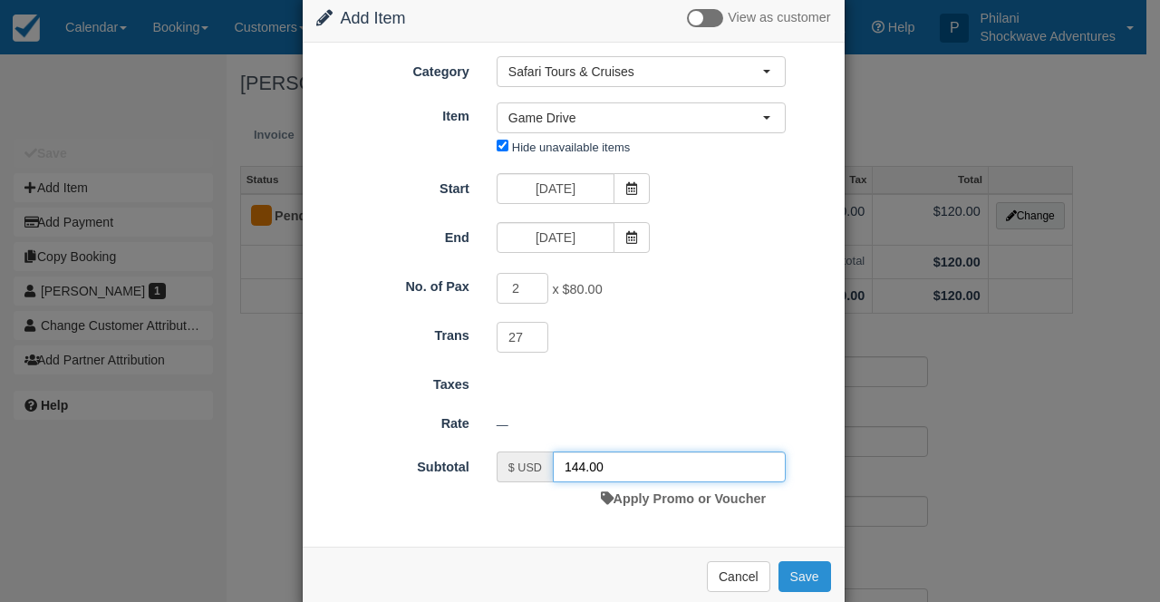
type input "144.00"
click at [805, 577] on button "Save" at bounding box center [805, 576] width 53 height 31
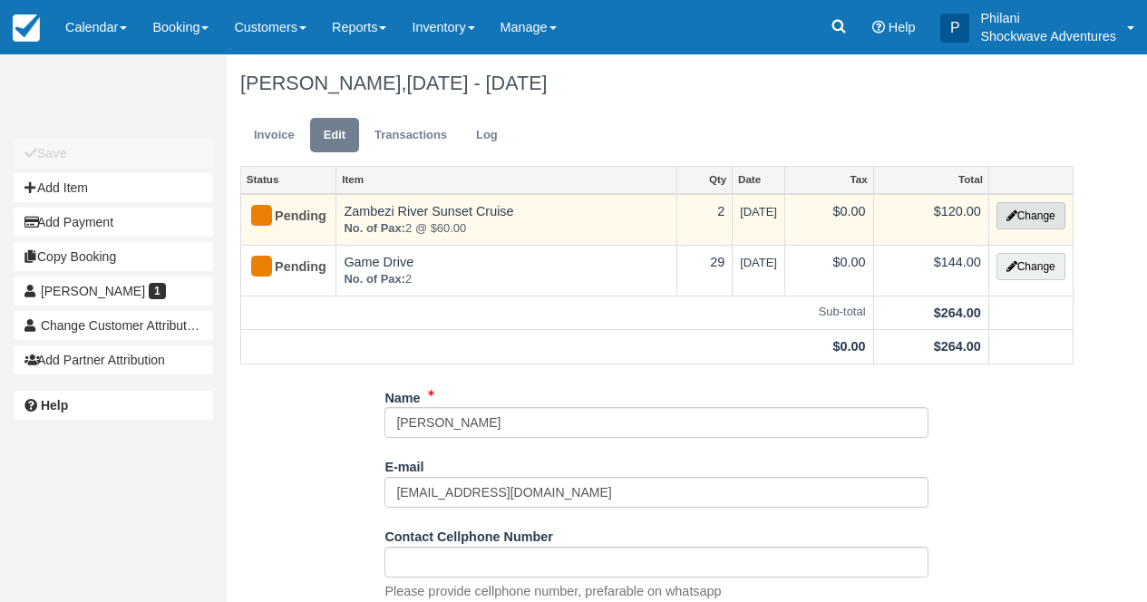
click at [1043, 213] on button "Change" at bounding box center [1030, 215] width 69 height 27
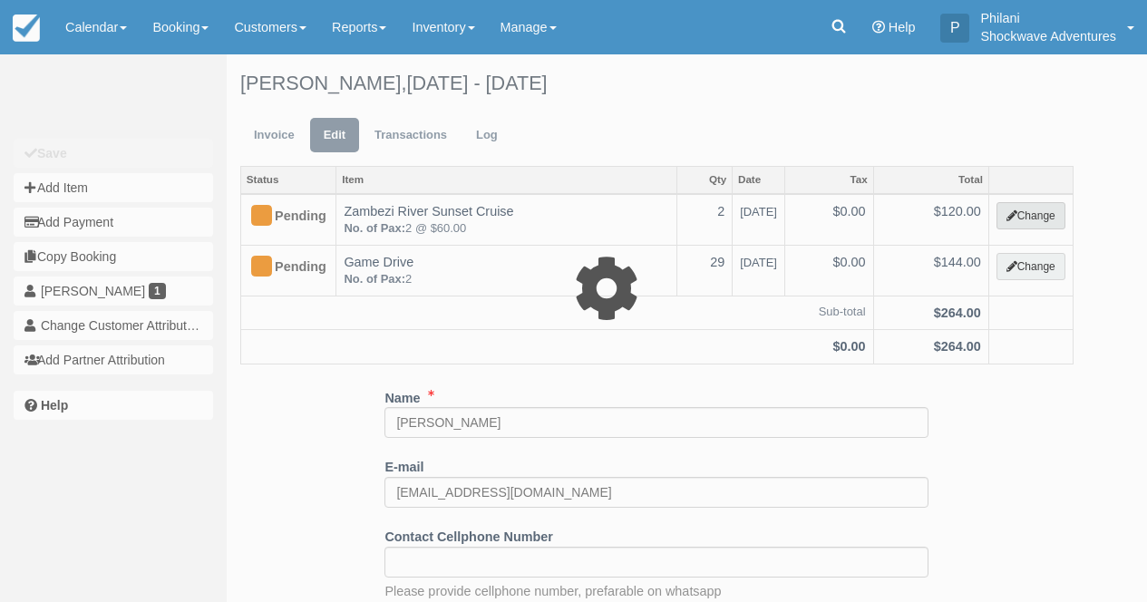
select select "22"
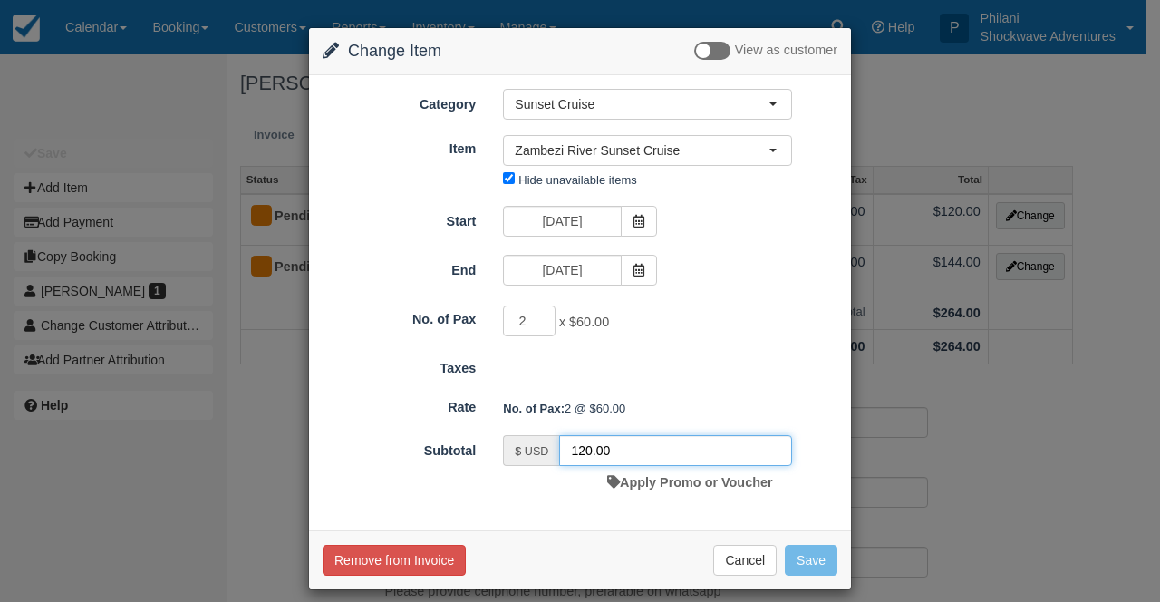
click at [584, 451] on input "120.00" at bounding box center [675, 450] width 233 height 31
type input "108.00"
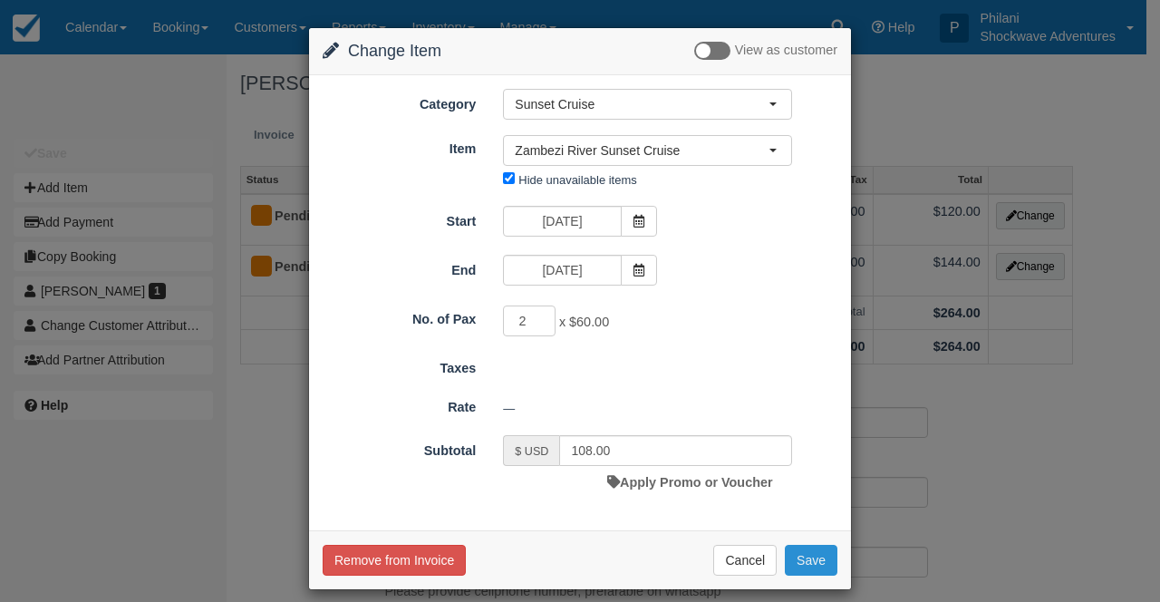
click at [808, 558] on button "Save" at bounding box center [811, 560] width 53 height 31
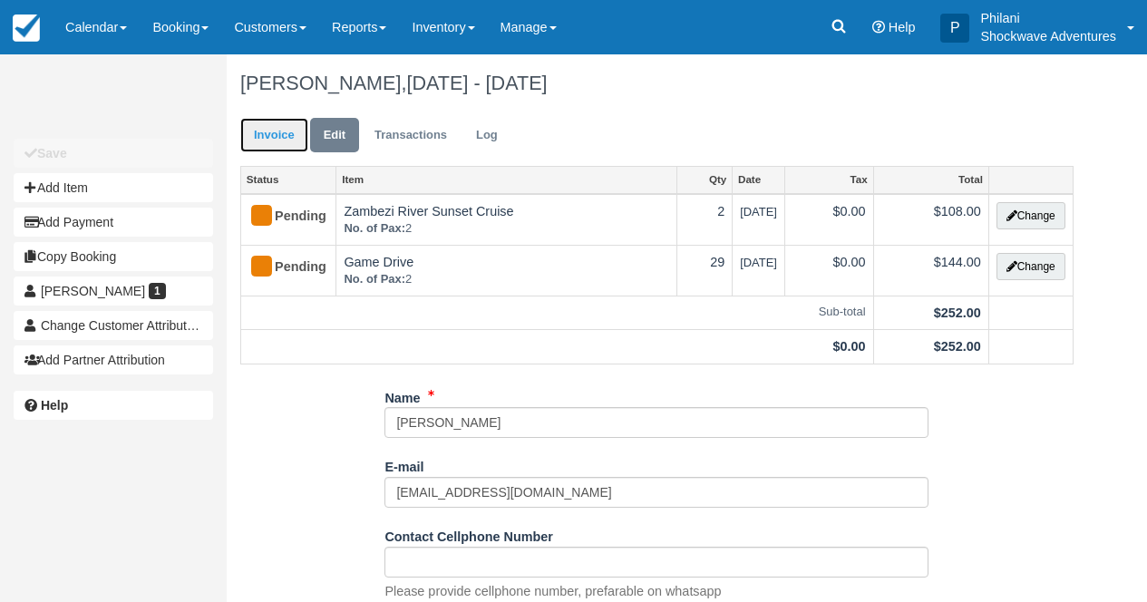
click at [274, 133] on link "Invoice" at bounding box center [274, 135] width 68 height 35
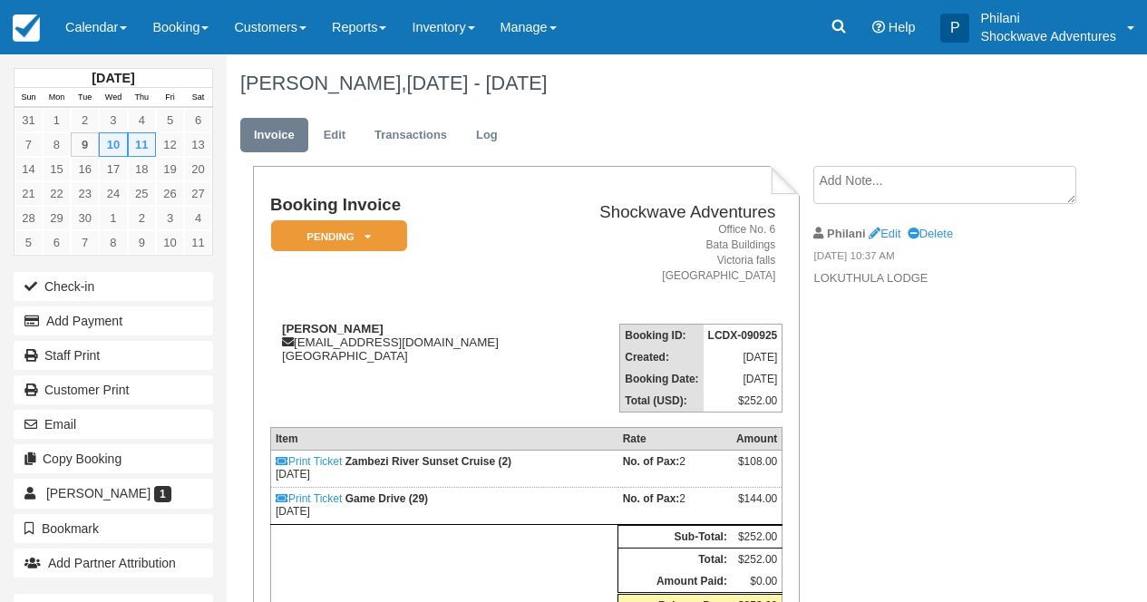
scroll to position [58, 0]
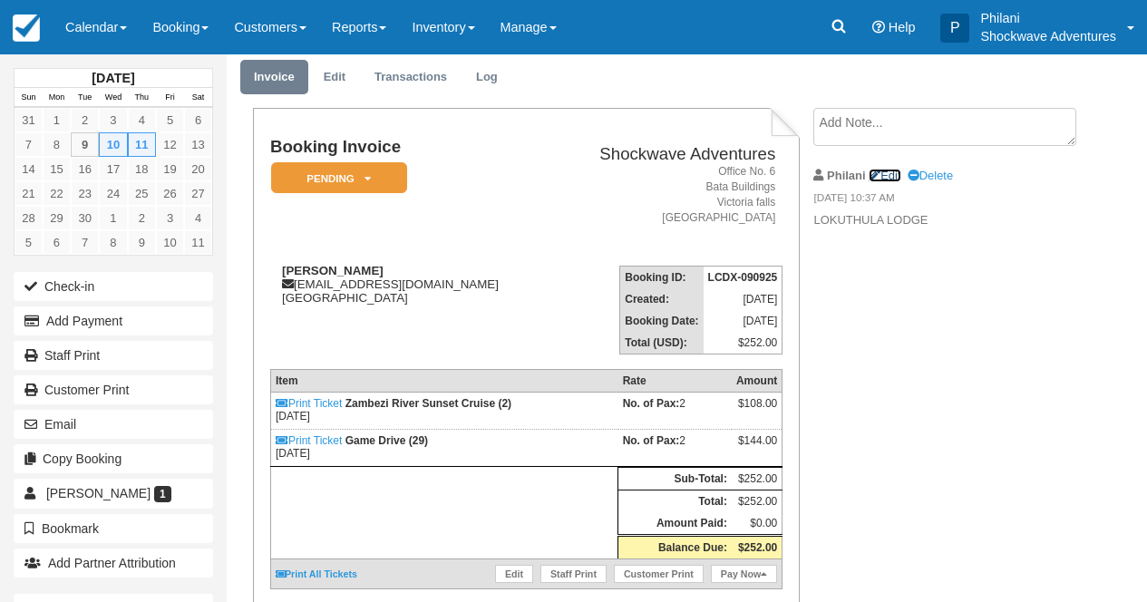
drag, startPoint x: 0, startPoint y: 0, endPoint x: 899, endPoint y: 171, distance: 915.5
click at [894, 170] on link "Edit" at bounding box center [885, 176] width 32 height 14
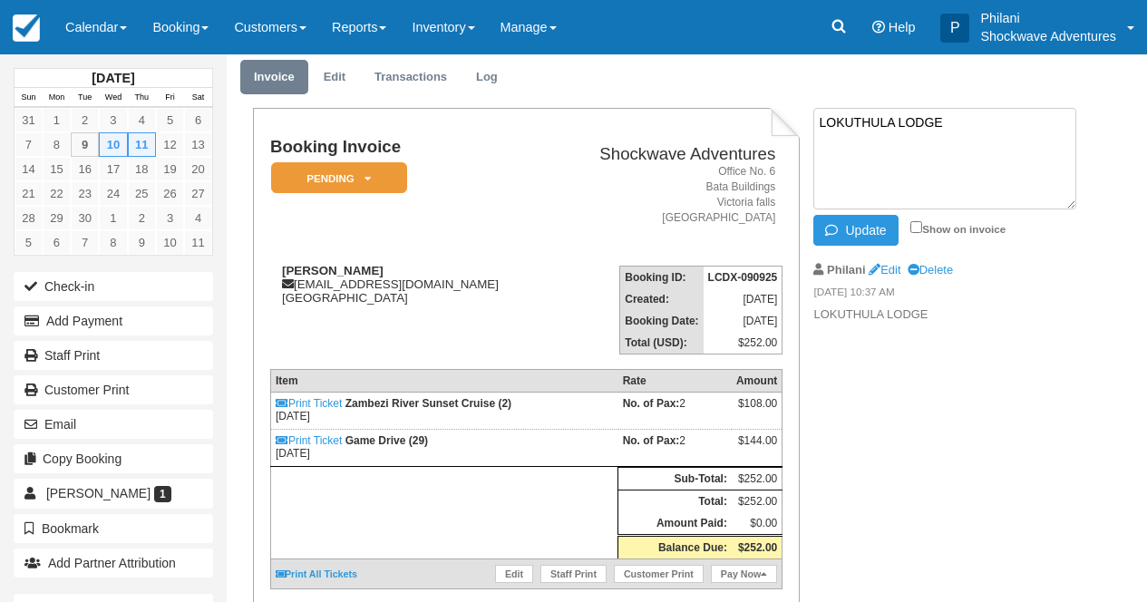
click at [899, 171] on textarea "LOKUTHULA LODGE" at bounding box center [944, 159] width 263 height 102
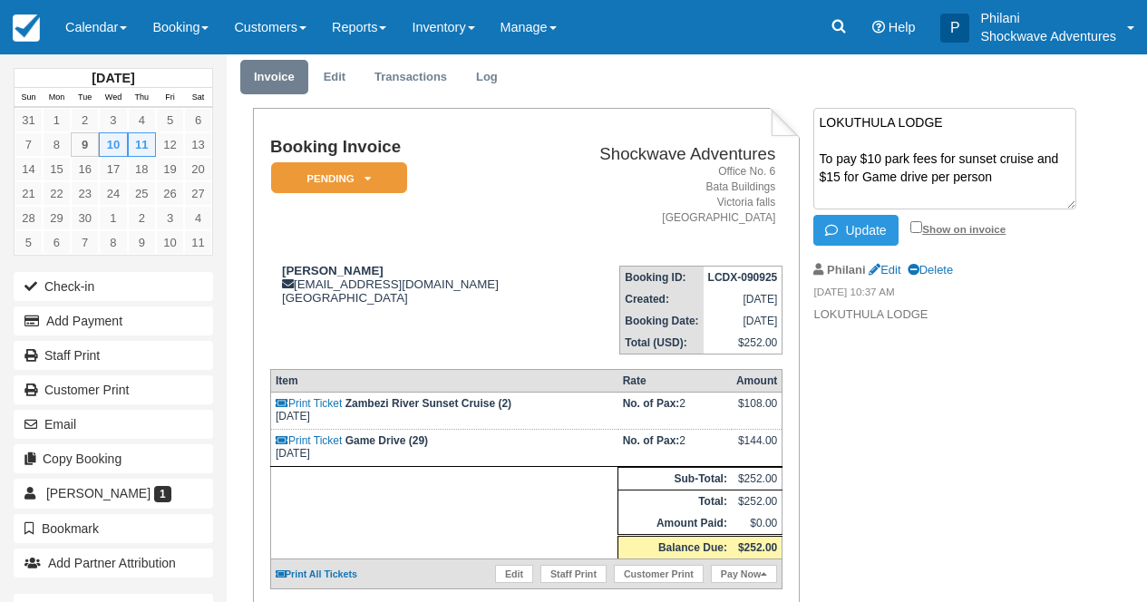
type textarea "LOKUTHULA LODGE To pay $10 park fees for sunset cruise and $15 for Game drive p…"
click at [916, 221] on input "Show on invoice" at bounding box center [916, 227] width 12 height 12
checkbox input "true"
drag, startPoint x: 898, startPoint y: 229, endPoint x: 994, endPoint y: 275, distance: 106.3
click at [898, 229] on button "Update" at bounding box center [855, 230] width 84 height 31
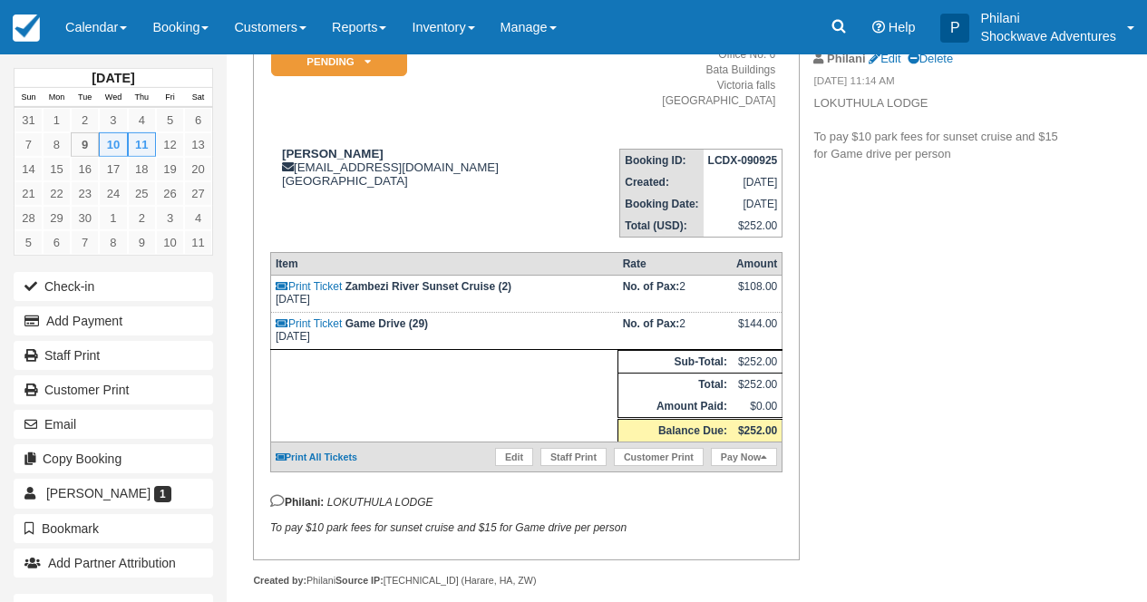
scroll to position [190, 0]
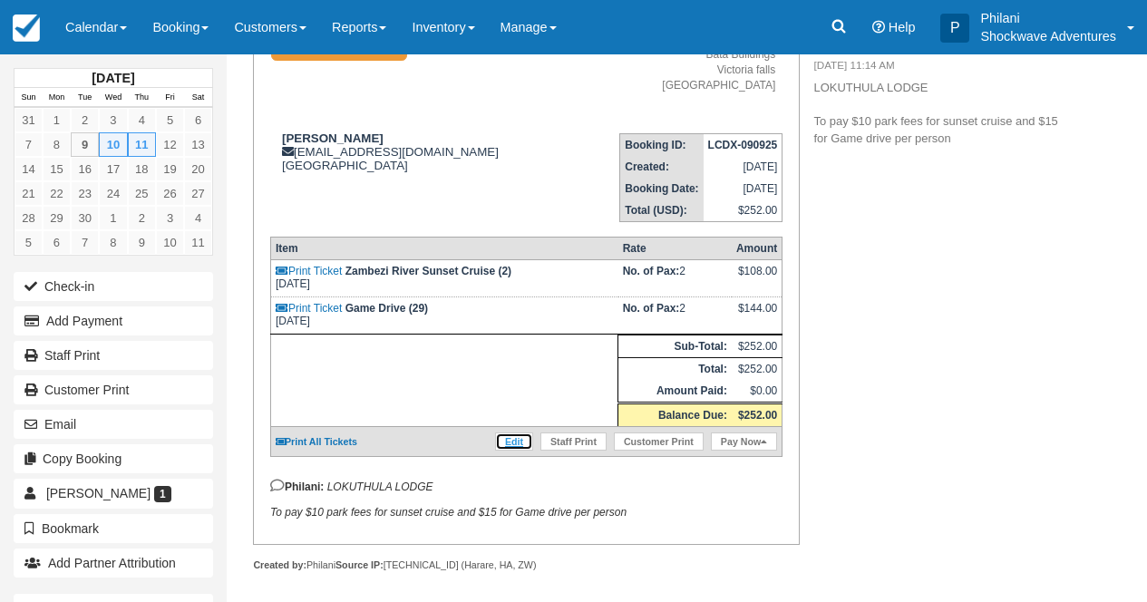
click at [513, 451] on link "Edit" at bounding box center [514, 441] width 38 height 18
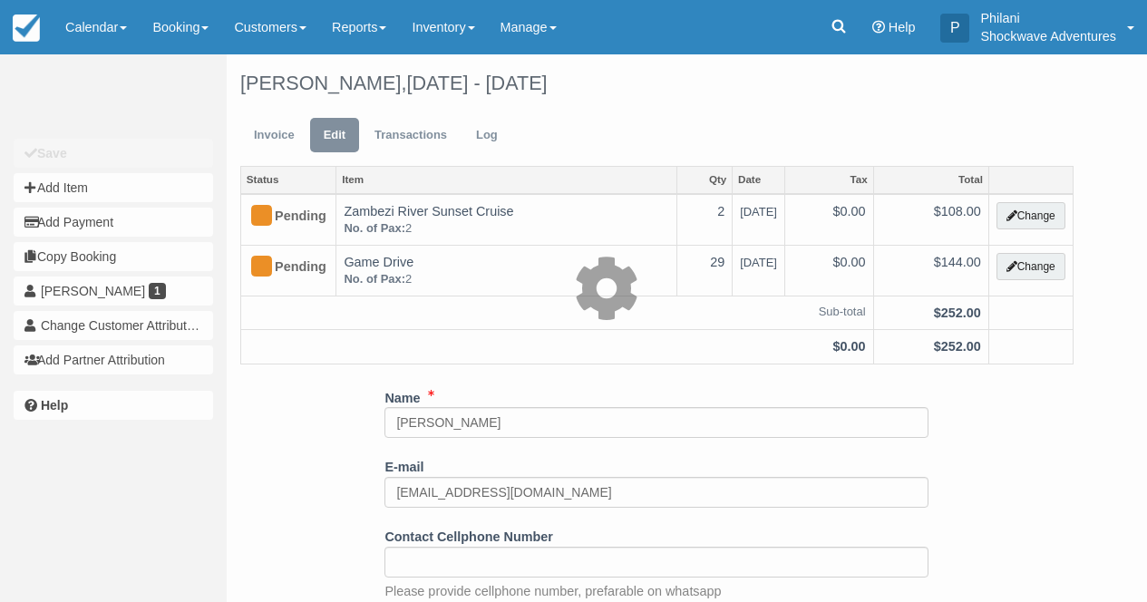
select select "22"
type input "108.00"
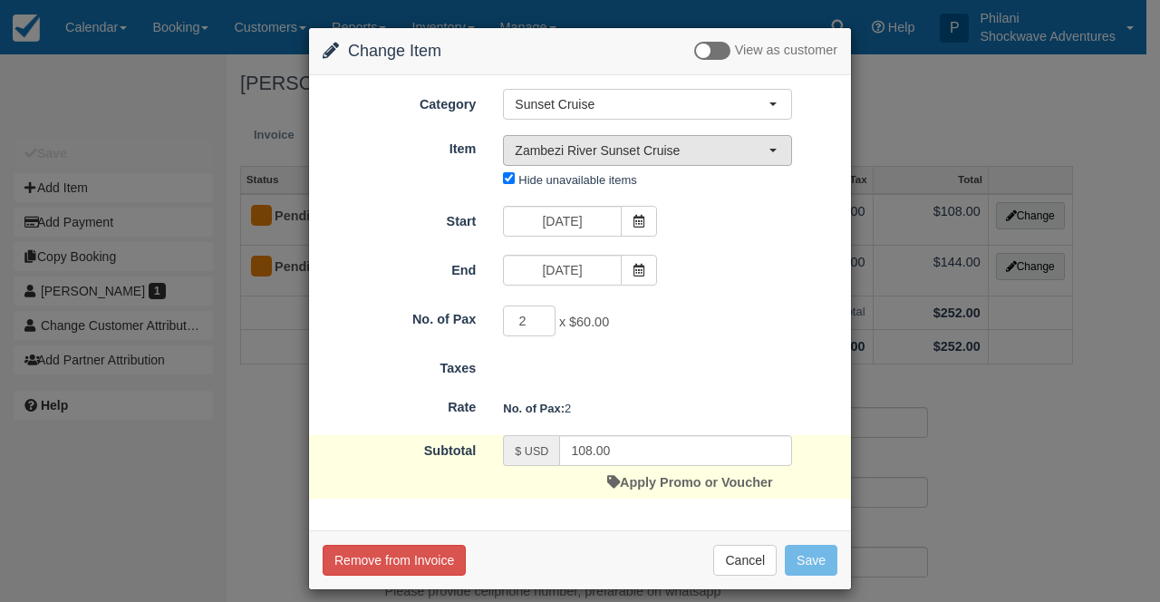
click at [680, 147] on span "Zambezi River Sunset Cruise" at bounding box center [642, 150] width 254 height 18
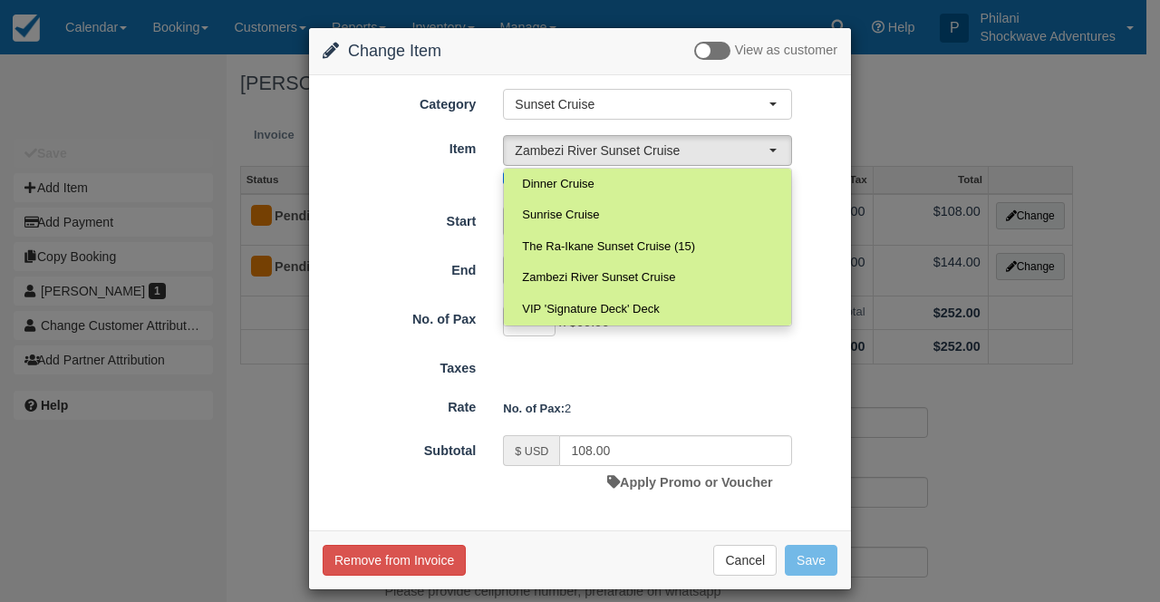
click at [713, 345] on form "Category Sunset Cruise Whitewater Rafting ( Low & High Water Trips) Multi Day W…" at bounding box center [580, 294] width 515 height 410
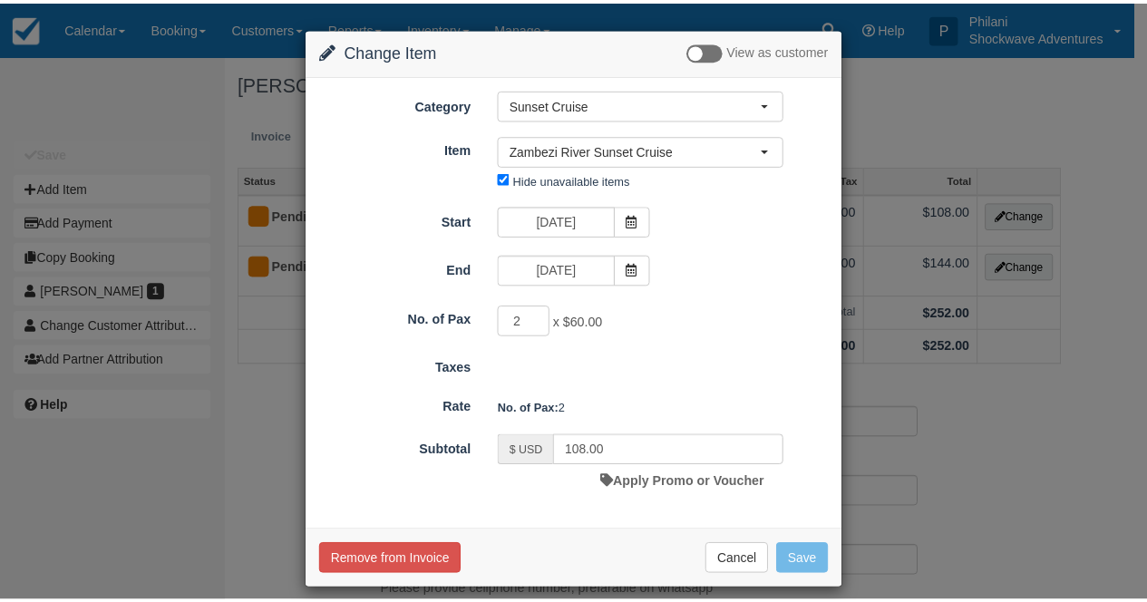
scroll to position [15, 0]
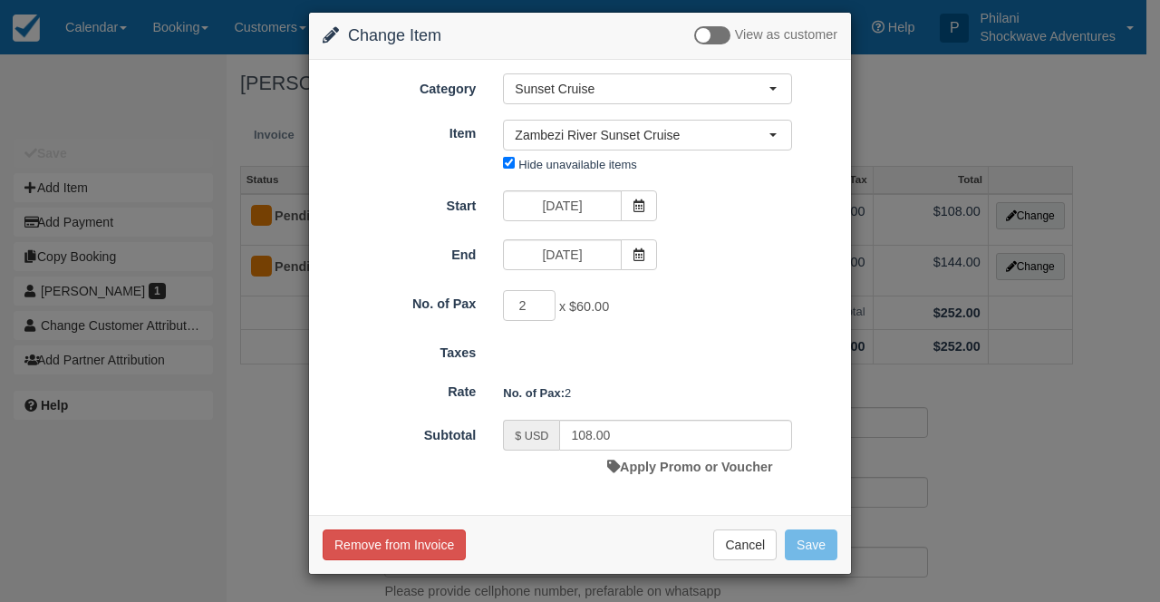
click at [1102, 550] on div "Change Item Add Item View as customer Category Sunset Cruise Whitewater Rafting…" at bounding box center [580, 301] width 1160 height 602
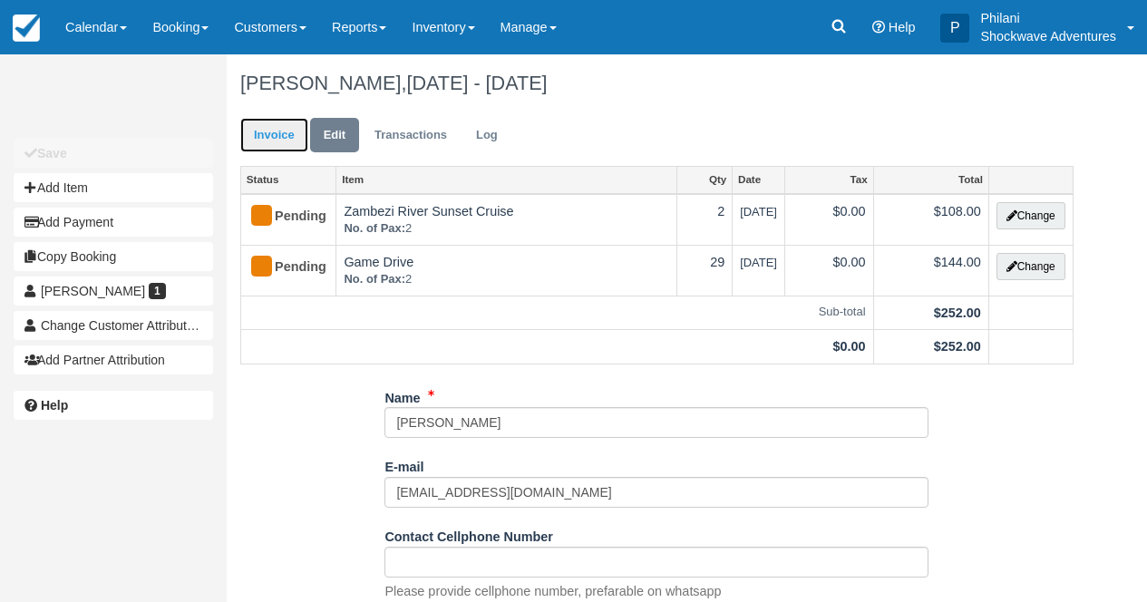
click at [274, 136] on link "Invoice" at bounding box center [274, 135] width 68 height 35
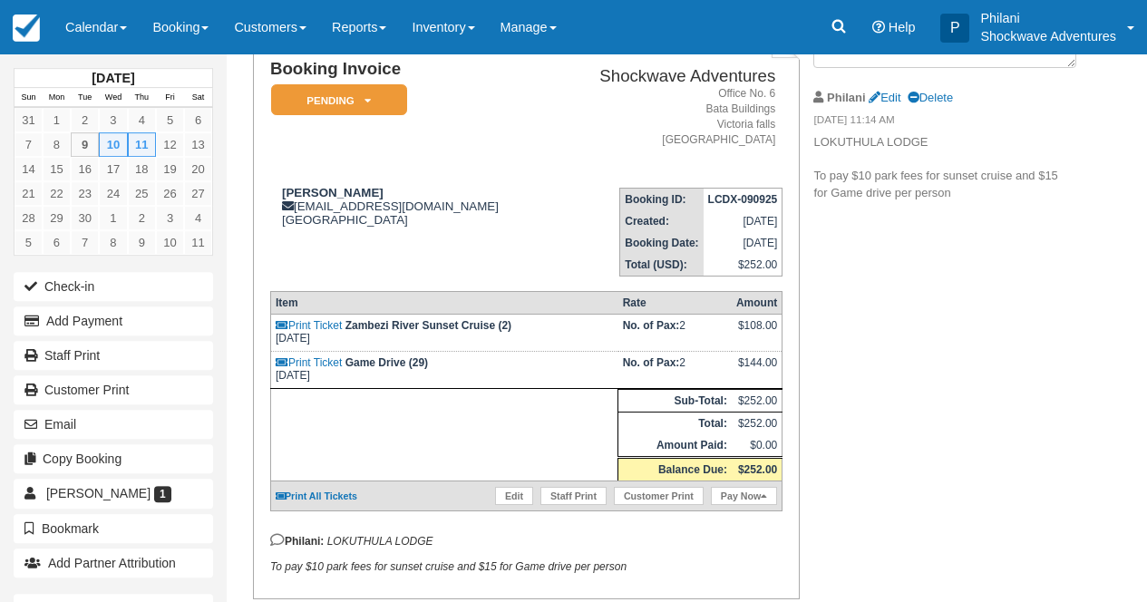
scroll to position [131, 0]
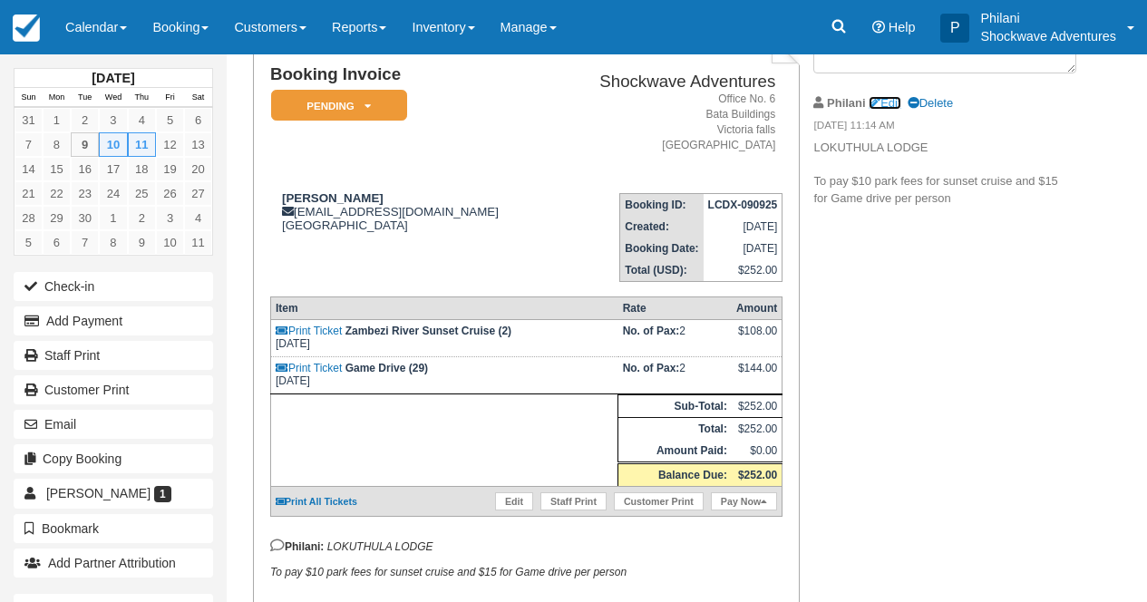
click at [895, 100] on link "Edit" at bounding box center [885, 103] width 32 height 14
type textarea "LOKUTHULA LODGE To pay $10 park fees for sunset cruise and $15 for Game drive p…"
checkbox input "true"
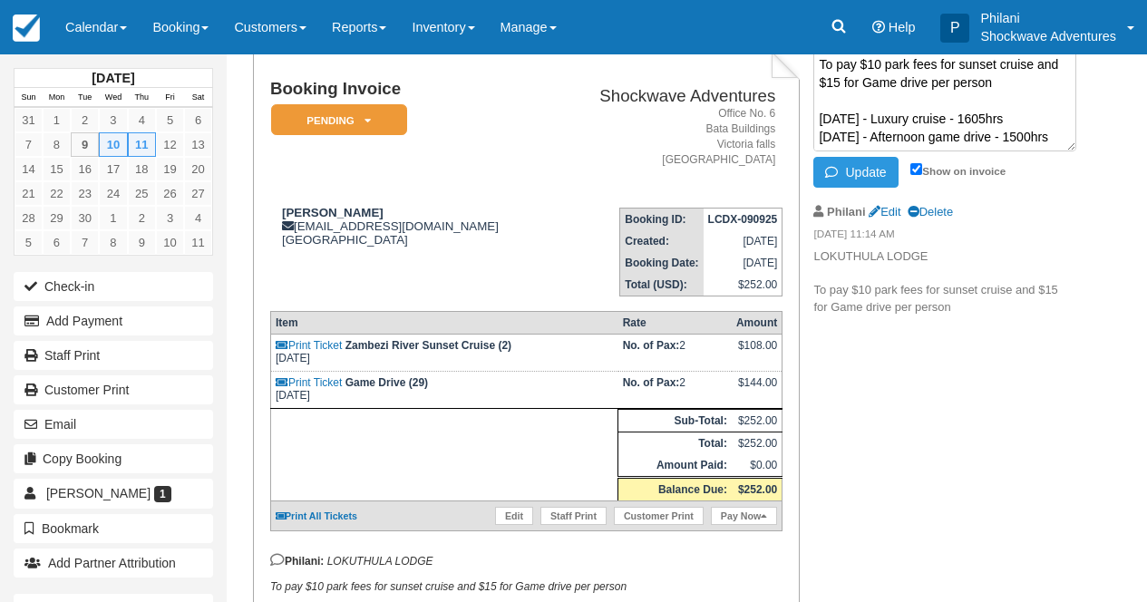
scroll to position [68, 0]
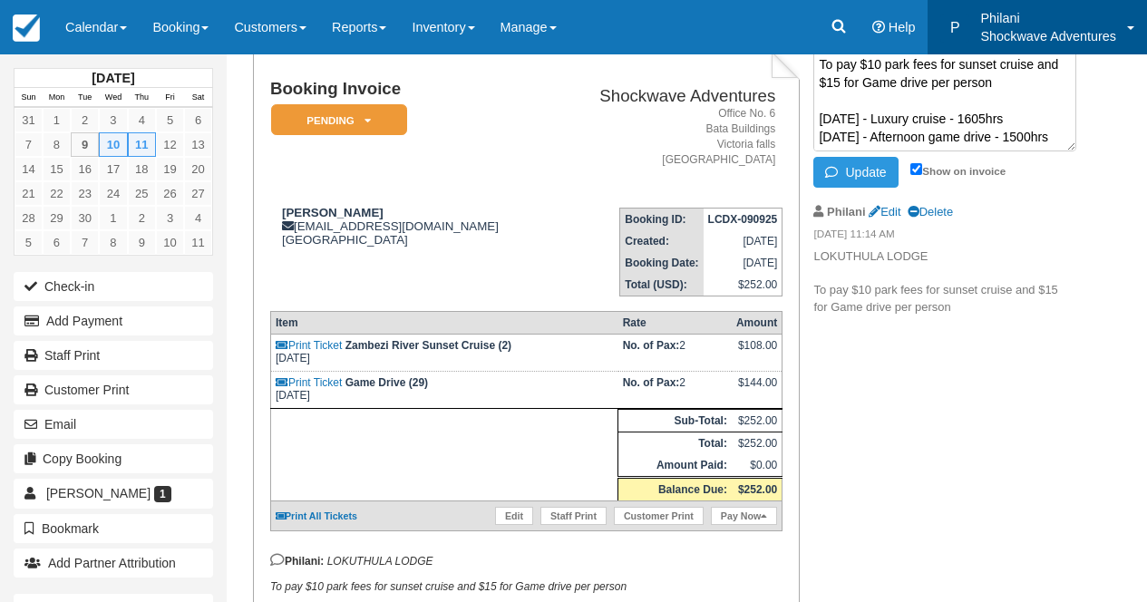
type textarea "LOKUTHULA LODGE To pay $10 park fees for sunset cruise and $15 for Game drive p…"
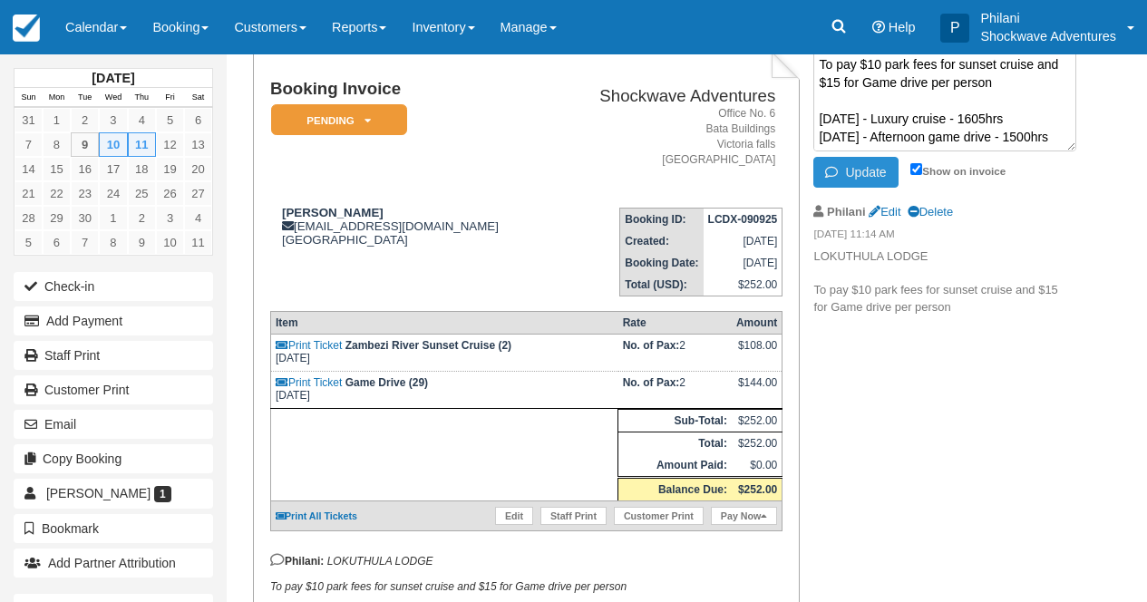
click at [856, 165] on button "Update" at bounding box center [855, 172] width 84 height 31
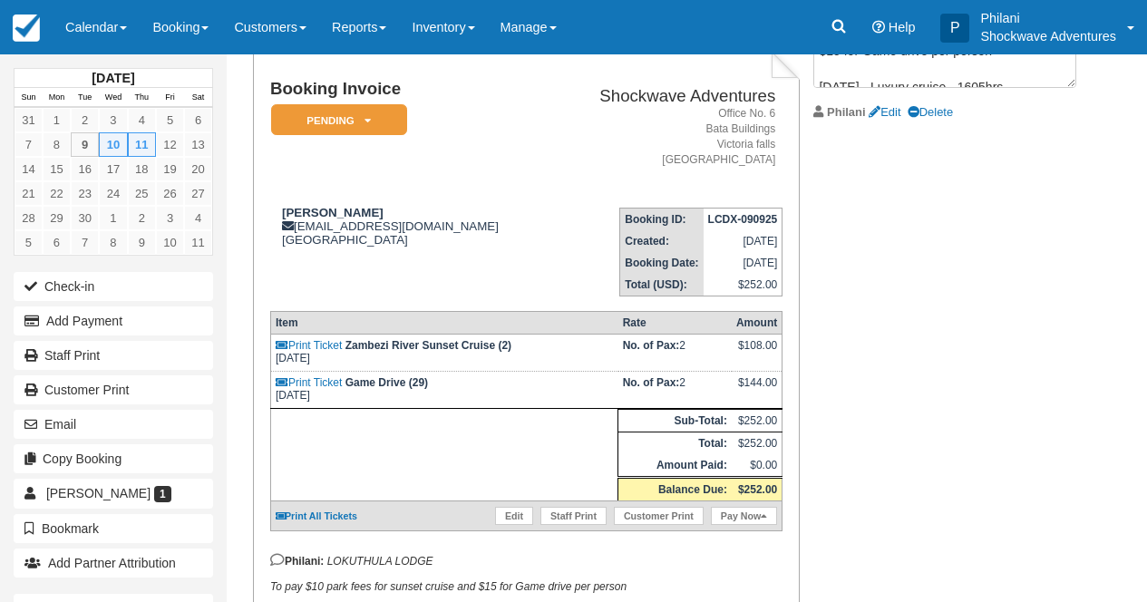
scroll to position [0, 0]
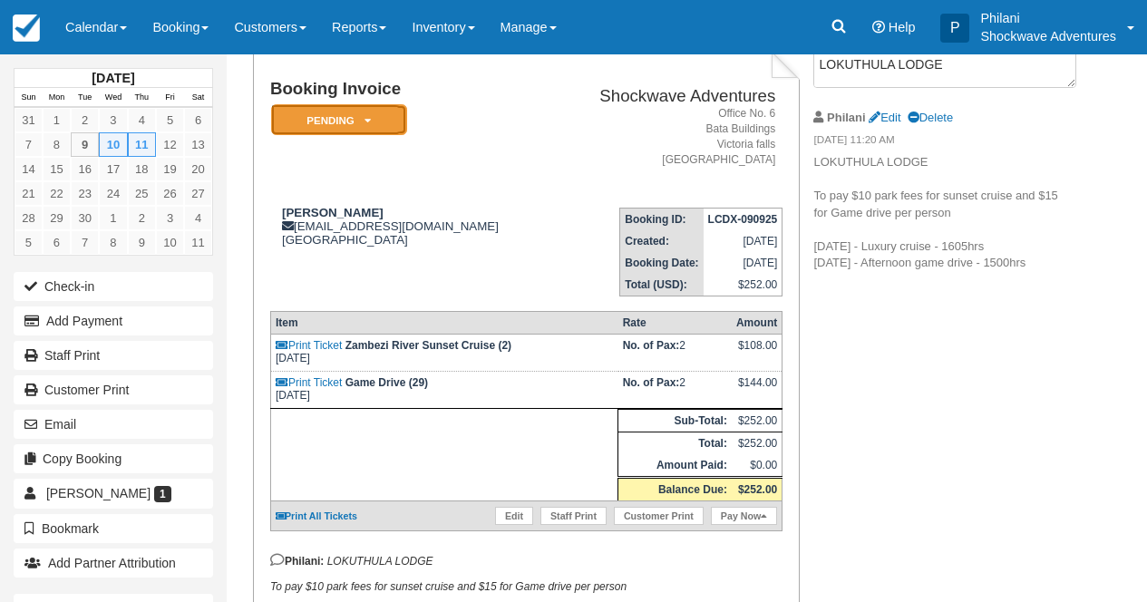
click at [383, 131] on em "Pending" at bounding box center [339, 120] width 136 height 32
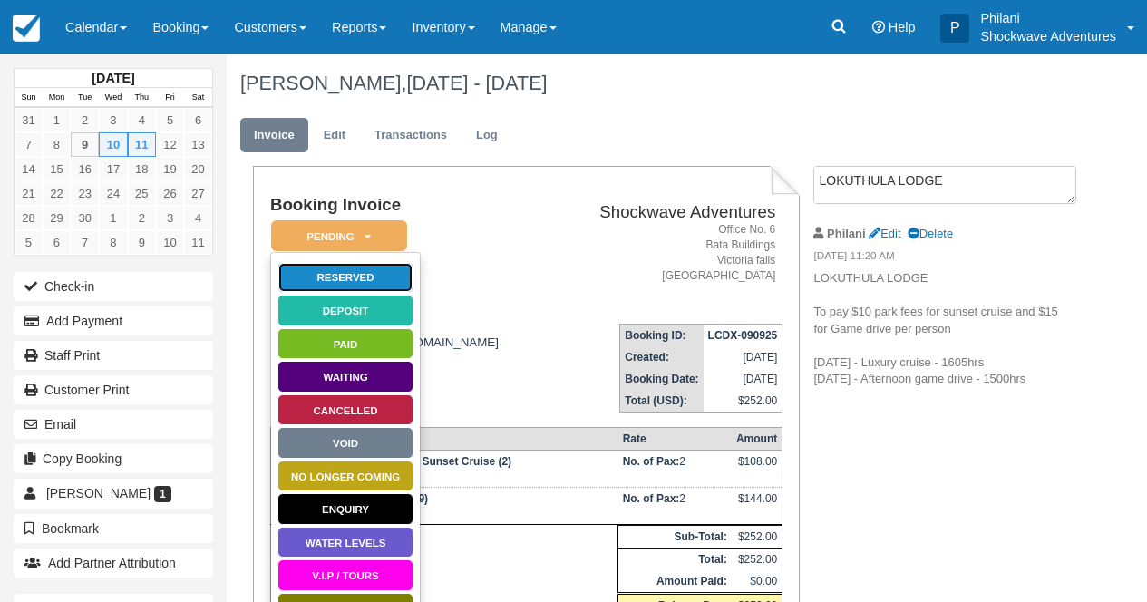
click at [403, 282] on link "Reserved" at bounding box center [345, 278] width 136 height 32
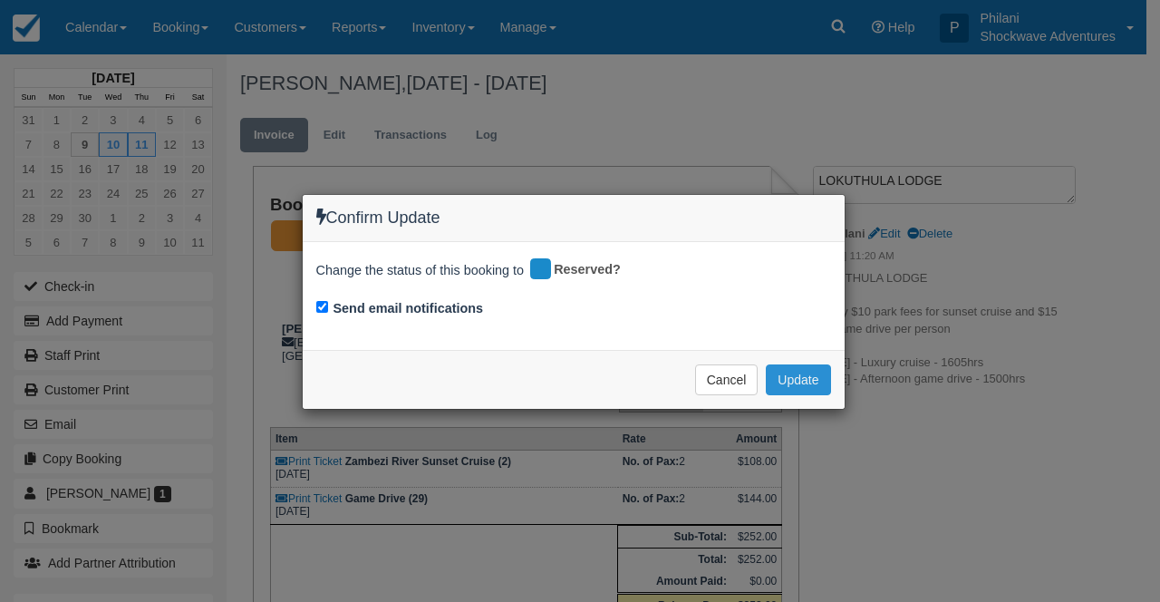
click at [809, 383] on button "Update" at bounding box center [798, 379] width 64 height 31
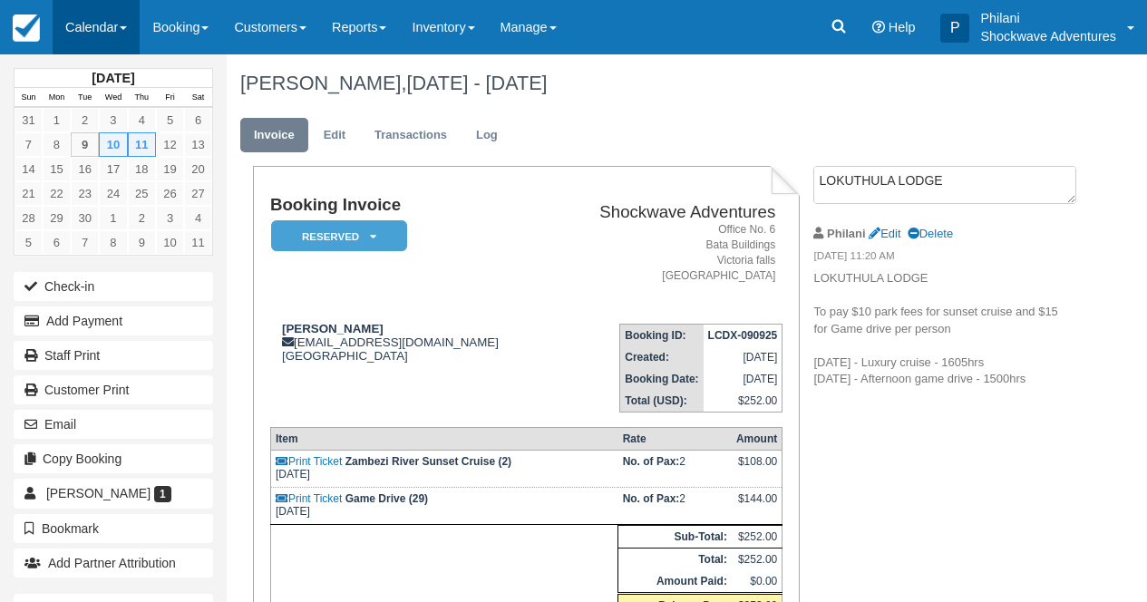
click at [101, 34] on link "Calendar" at bounding box center [96, 27] width 87 height 54
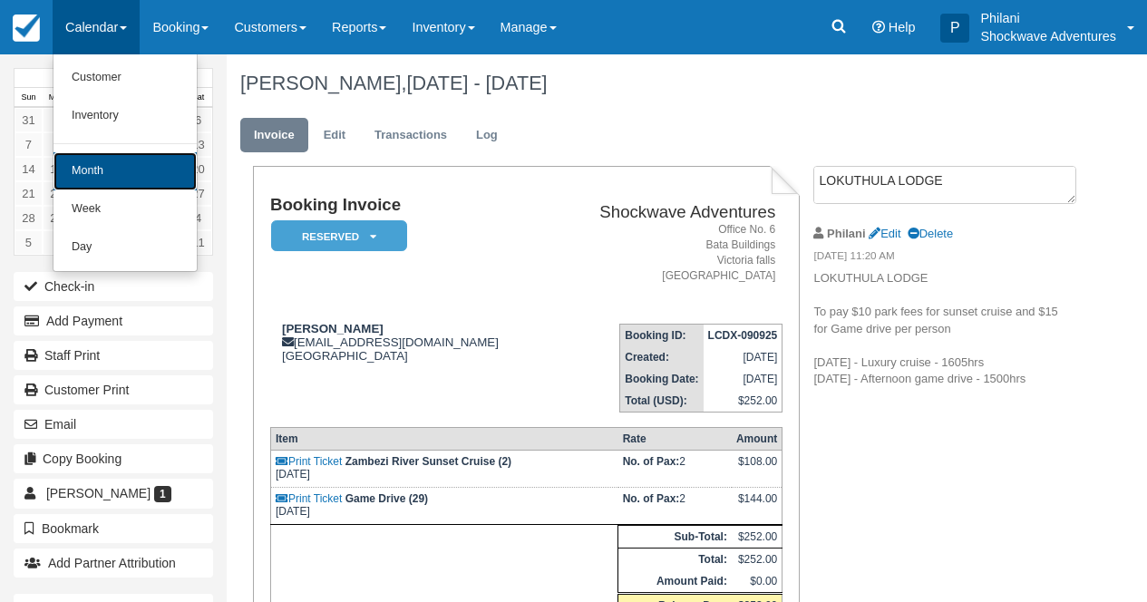
click at [140, 176] on link "Month" at bounding box center [124, 171] width 143 height 38
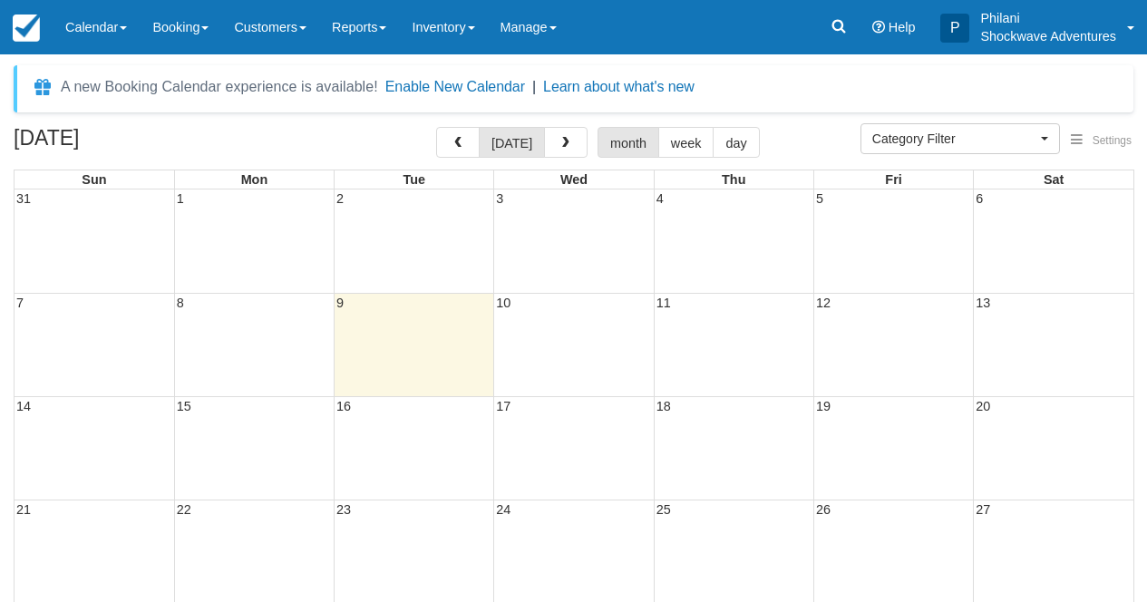
select select
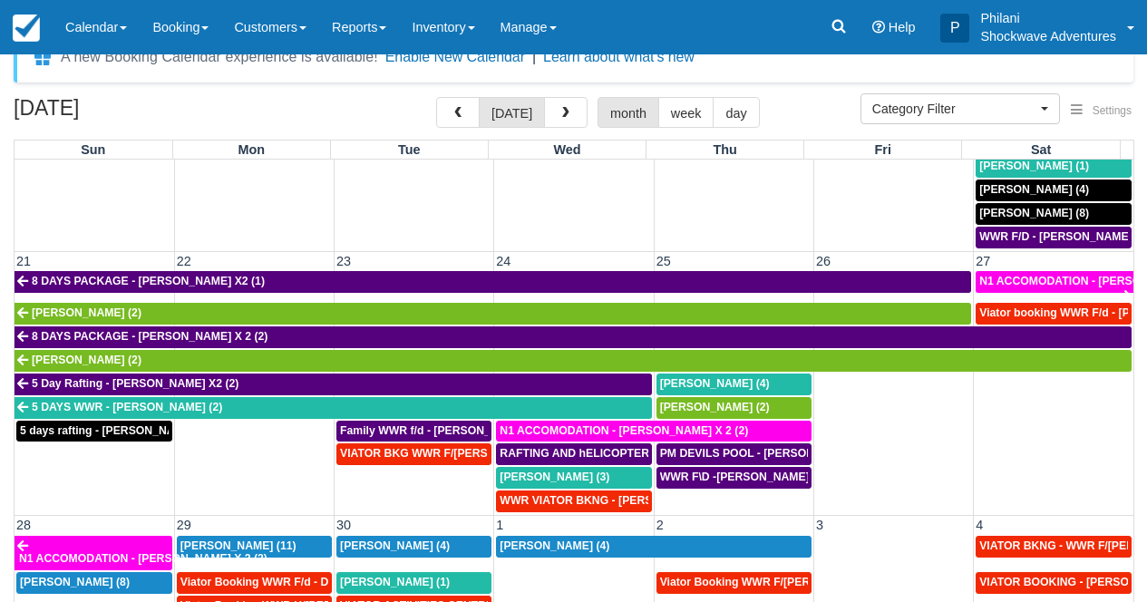
scroll to position [73, 0]
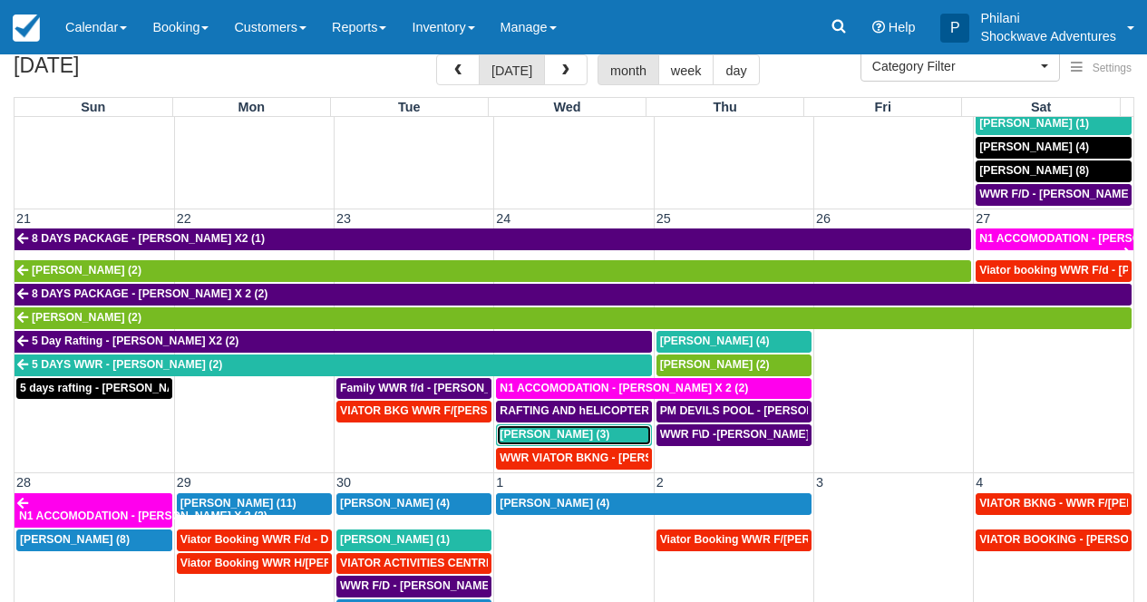
click at [597, 435] on span "Ryan Leadbeater (3)" at bounding box center [555, 434] width 110 height 13
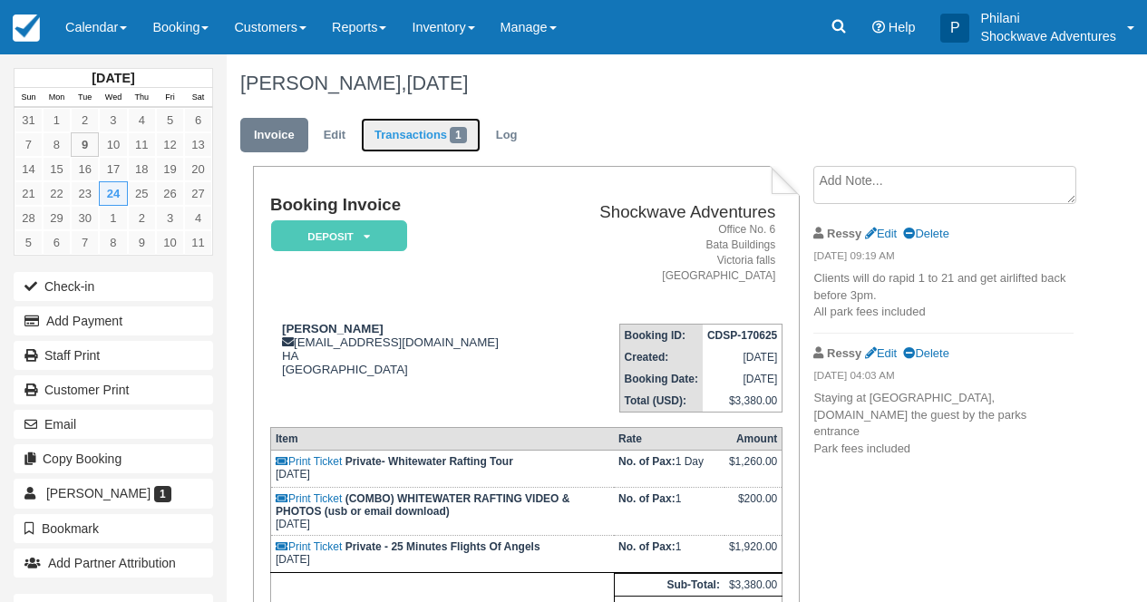
click at [404, 146] on link "Transactions 1" at bounding box center [421, 135] width 120 height 35
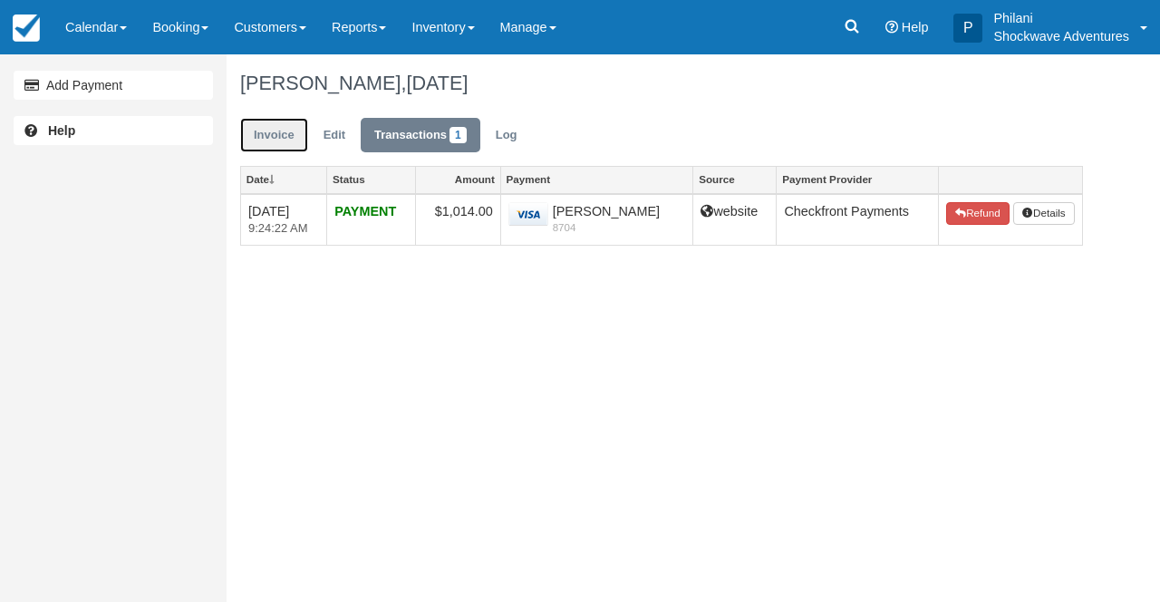
click at [279, 133] on link "Invoice" at bounding box center [274, 135] width 68 height 35
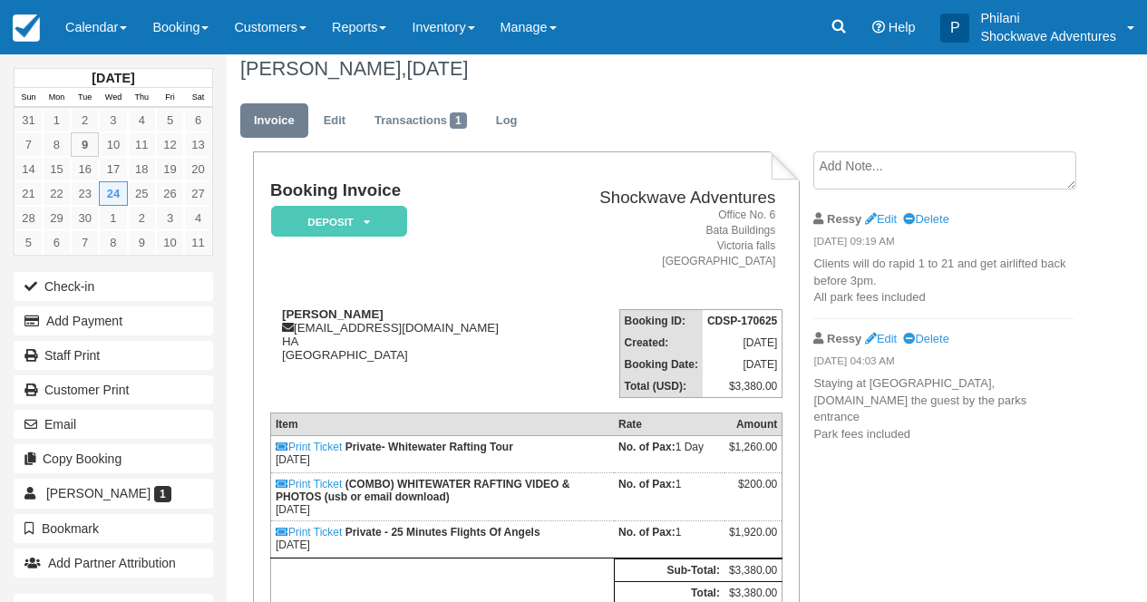
scroll to position [15, 0]
